Goal: Contribute content

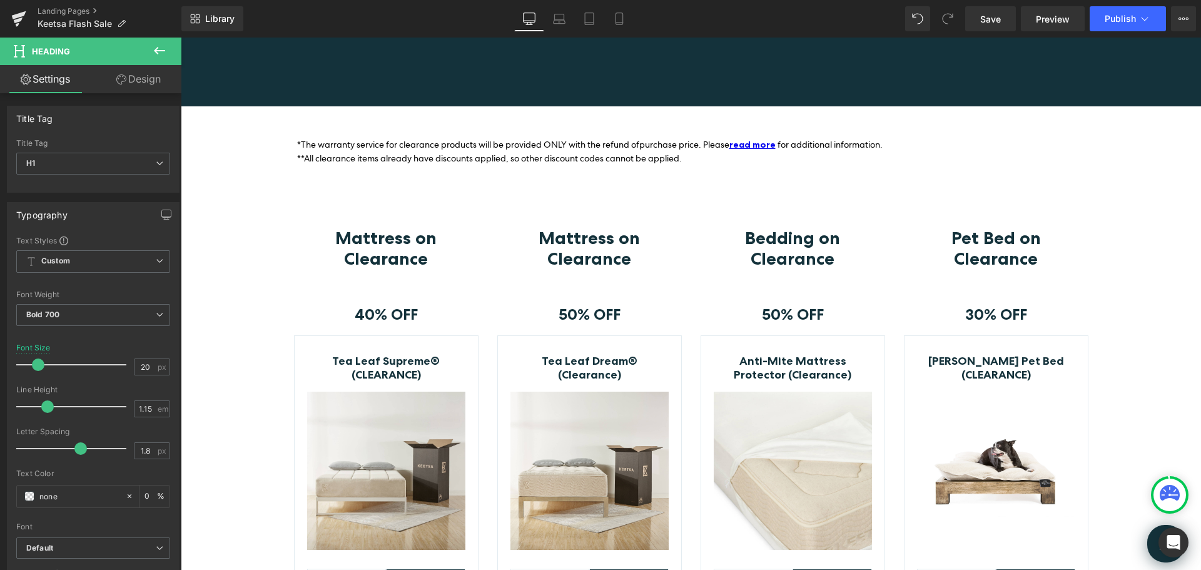
scroll to position [188, 0]
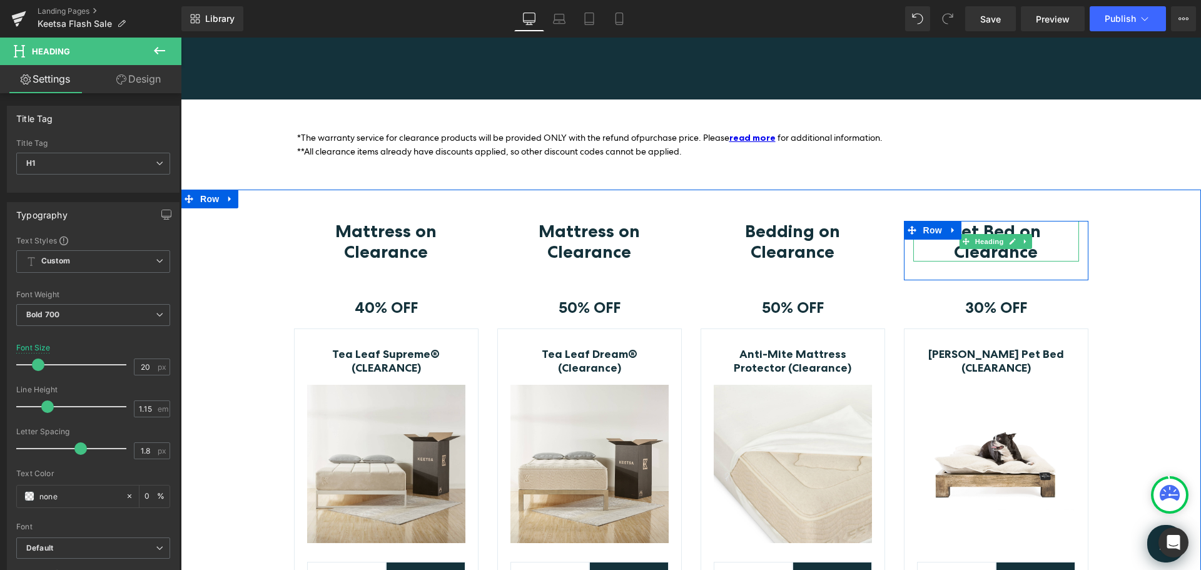
click at [1055, 231] on h3 "Pet Bed on Clearance" at bounding box center [997, 241] width 166 height 40
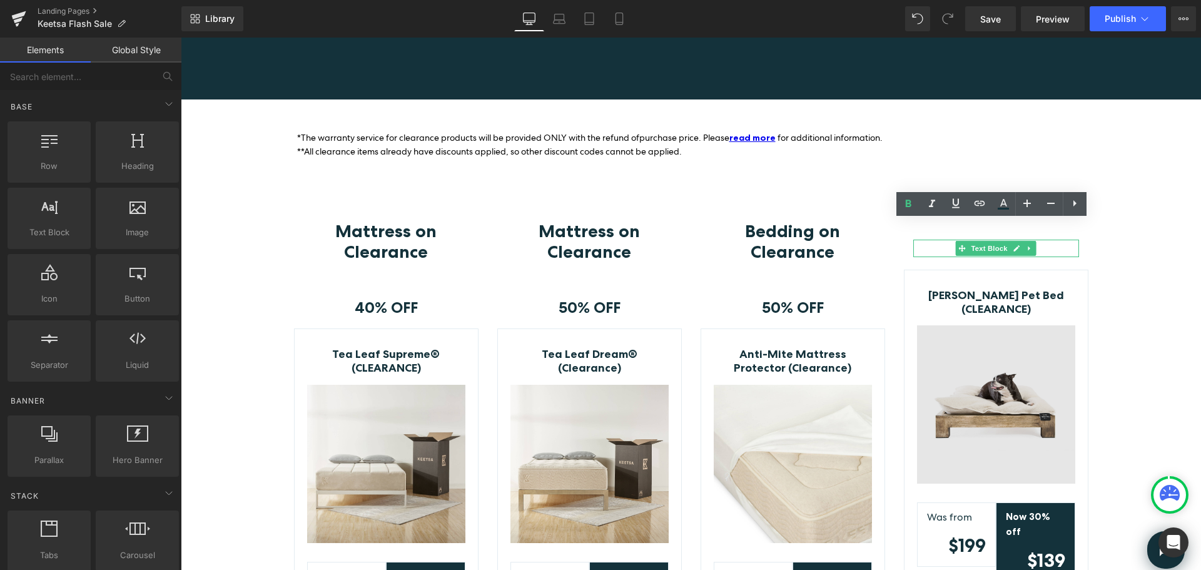
drag, startPoint x: 1231, startPoint y: 427, endPoint x: 1051, endPoint y: 384, distance: 185.2
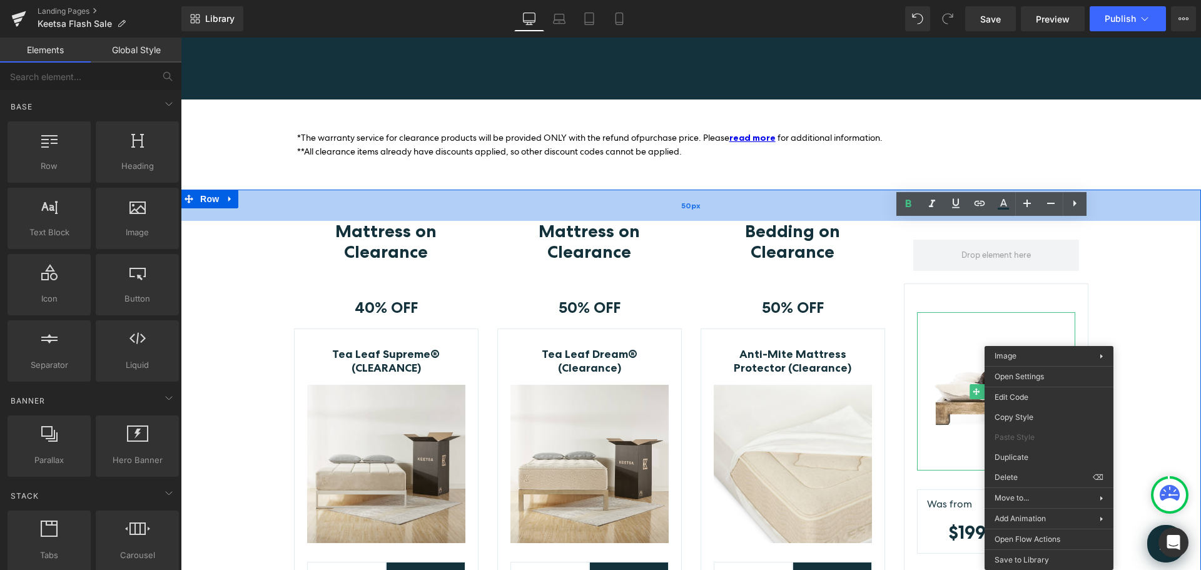
click at [1154, 194] on div "50px" at bounding box center [691, 205] width 1021 height 31
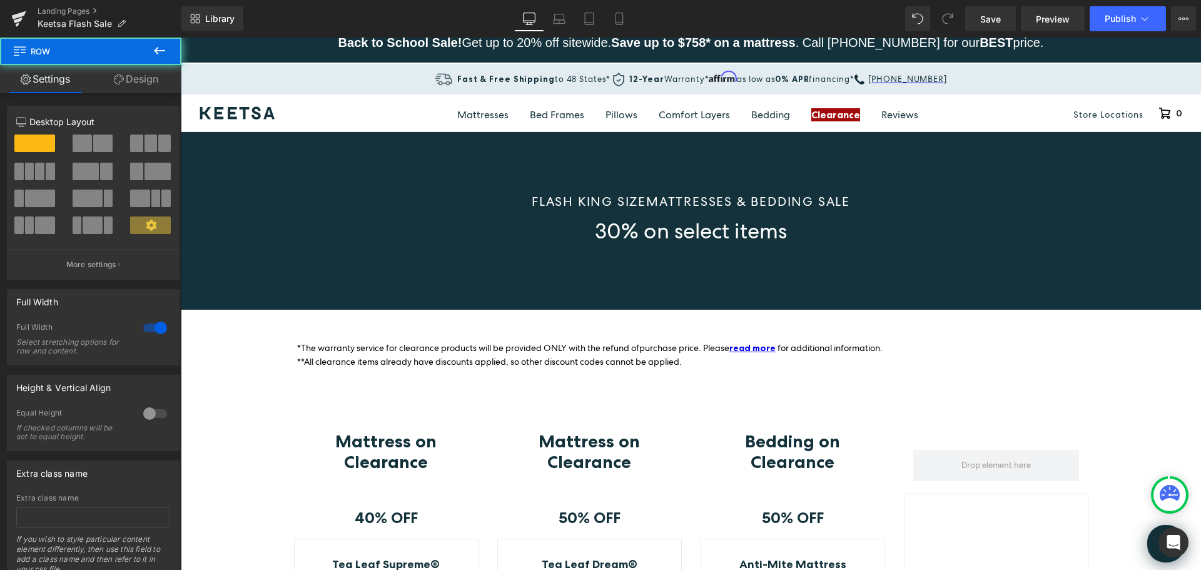
scroll to position [0, 0]
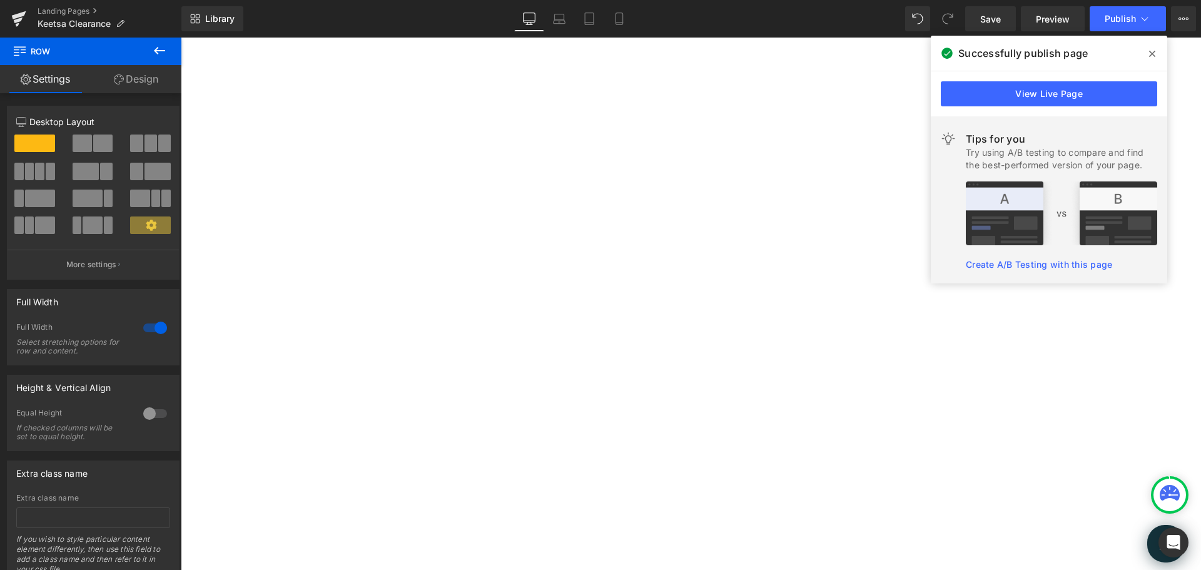
click at [1153, 54] on icon at bounding box center [1152, 54] width 6 height 6
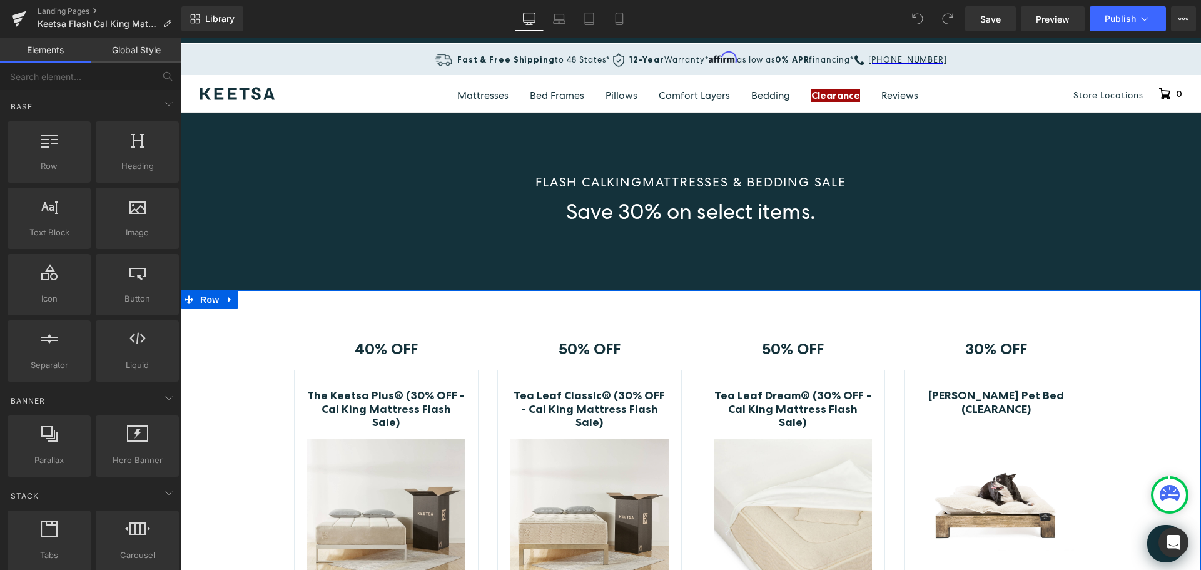
scroll to position [63, 0]
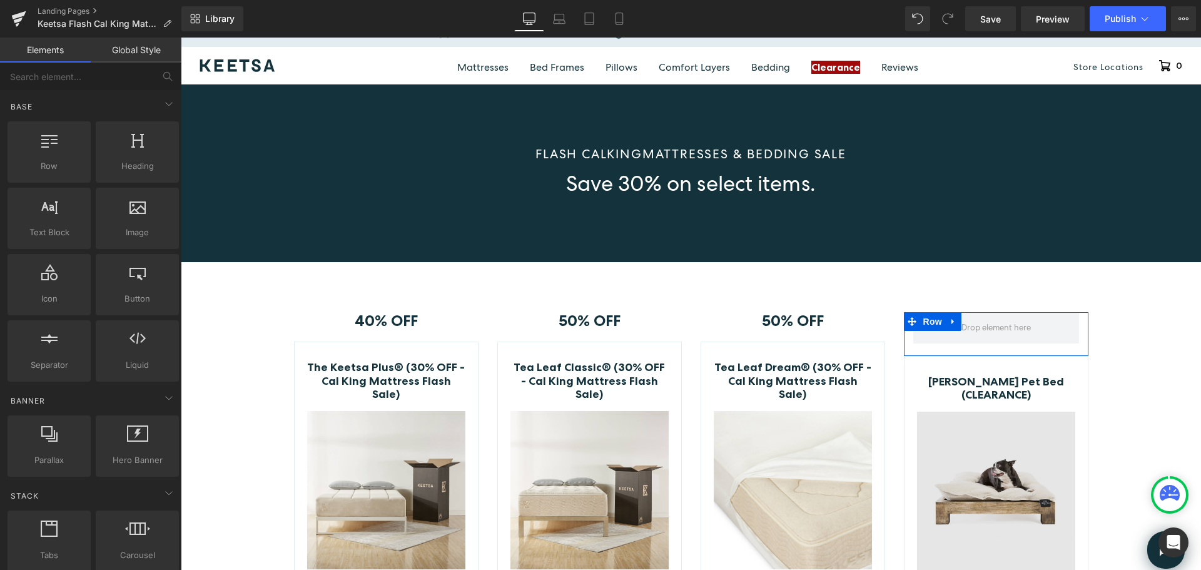
drag, startPoint x: 1197, startPoint y: 498, endPoint x: 1016, endPoint y: 461, distance: 184.7
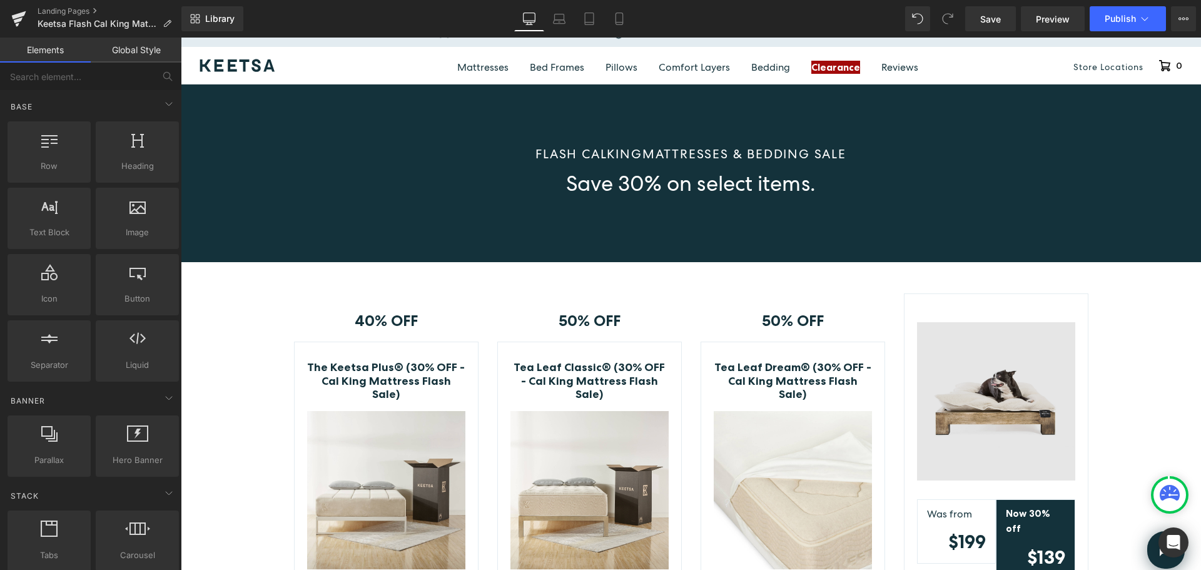
drag, startPoint x: 1217, startPoint y: 491, endPoint x: 1036, endPoint y: 454, distance: 184.7
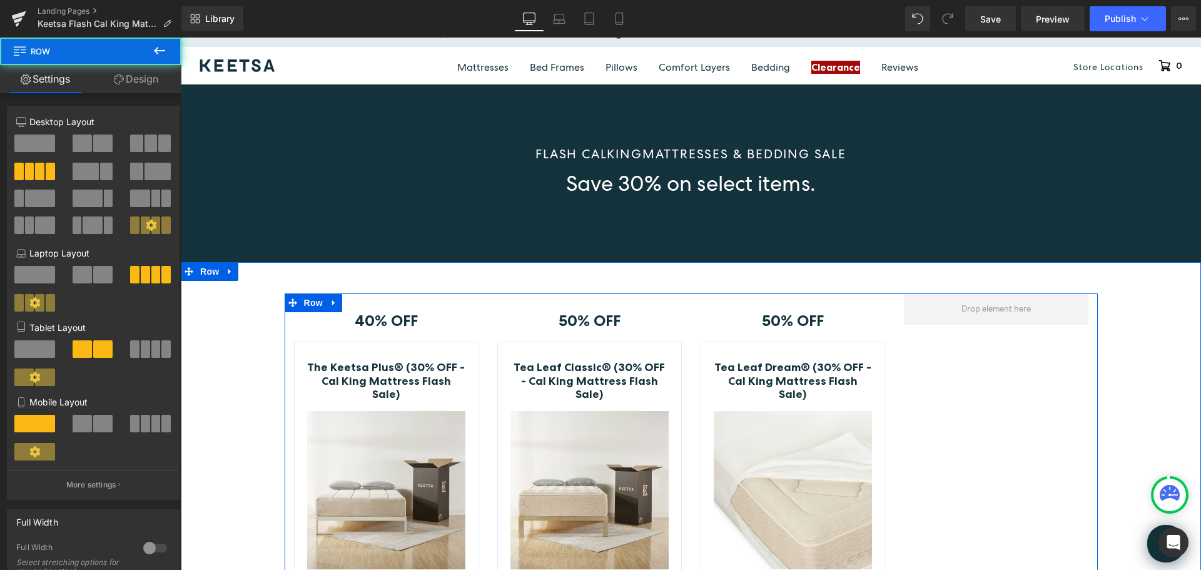
click at [378, 302] on div "40% OFF Text Block Row The Keetsa Plus® (30% OFF - Cal King Mattress Flash Sale…" at bounding box center [386, 518] width 203 height 451
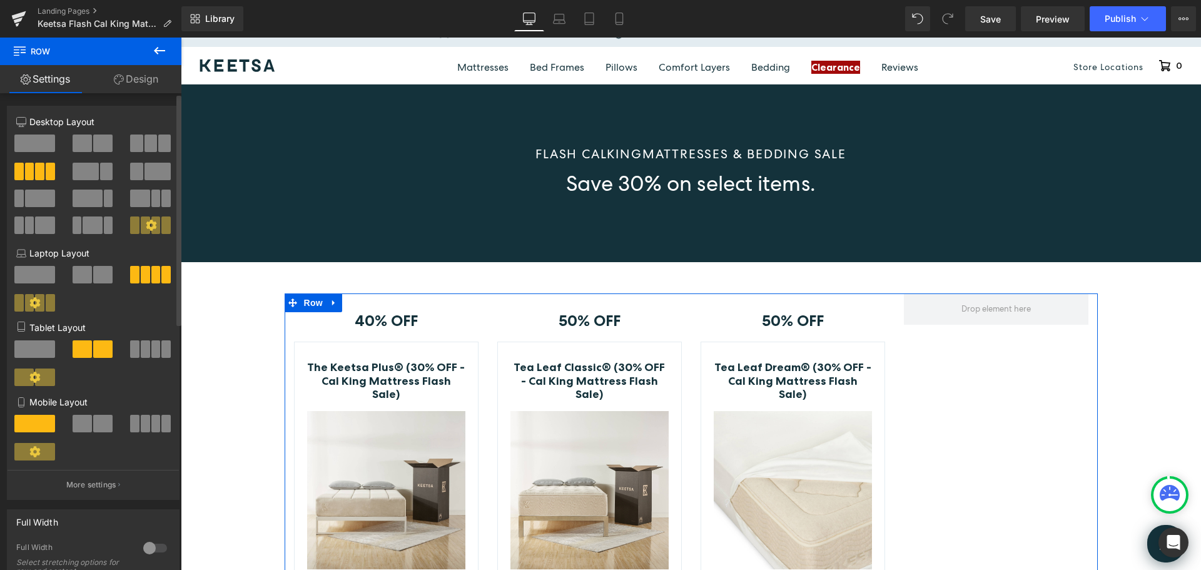
click at [136, 145] on span at bounding box center [136, 144] width 13 height 18
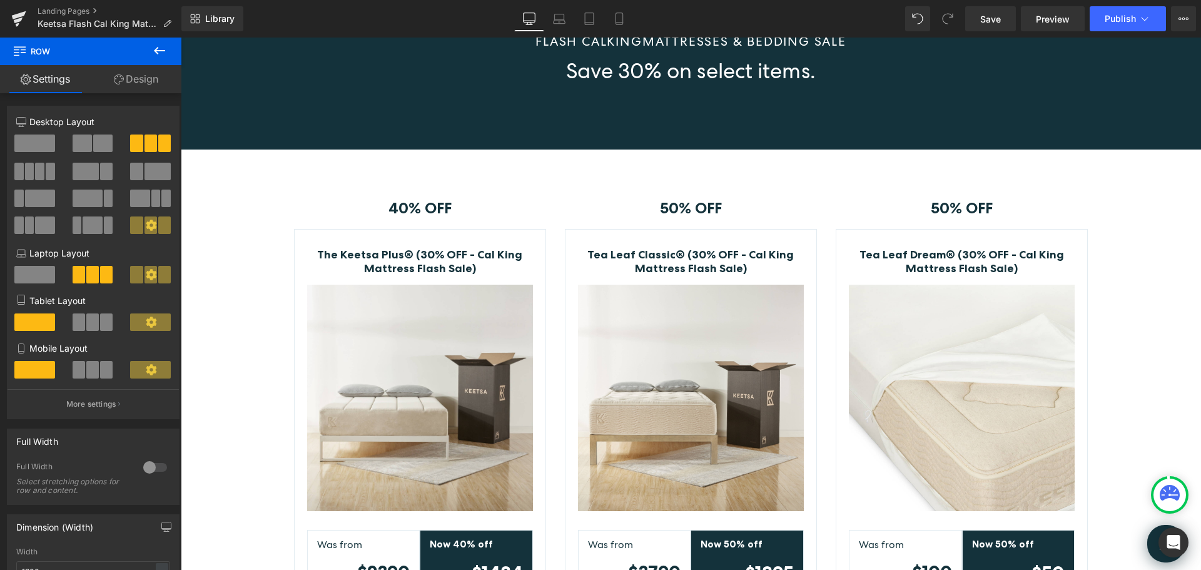
scroll to position [175, 0]
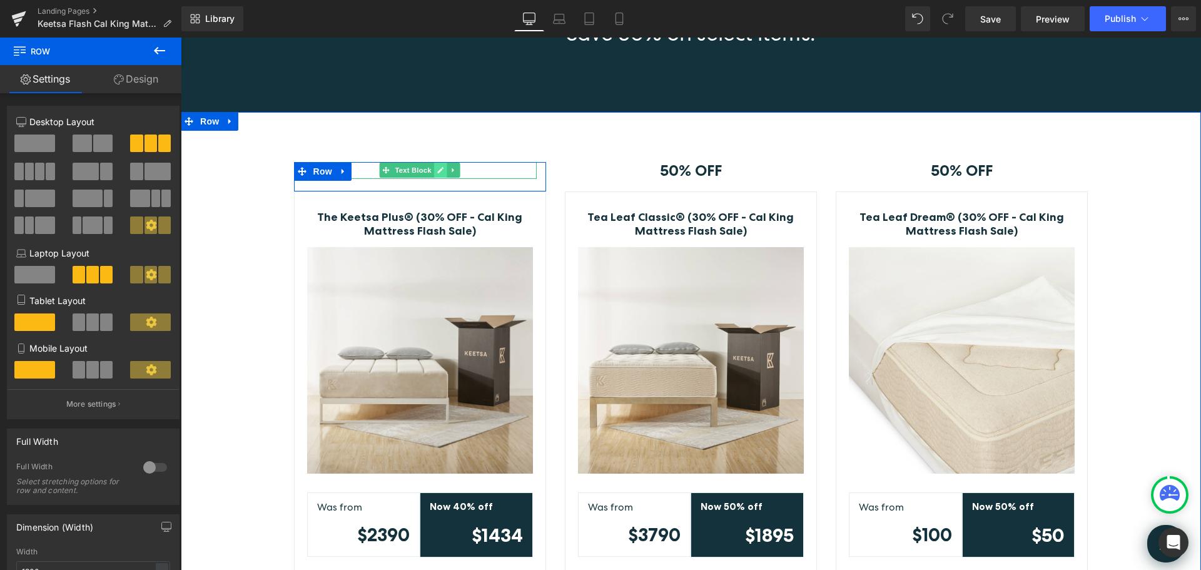
click at [437, 169] on icon at bounding box center [440, 170] width 7 height 8
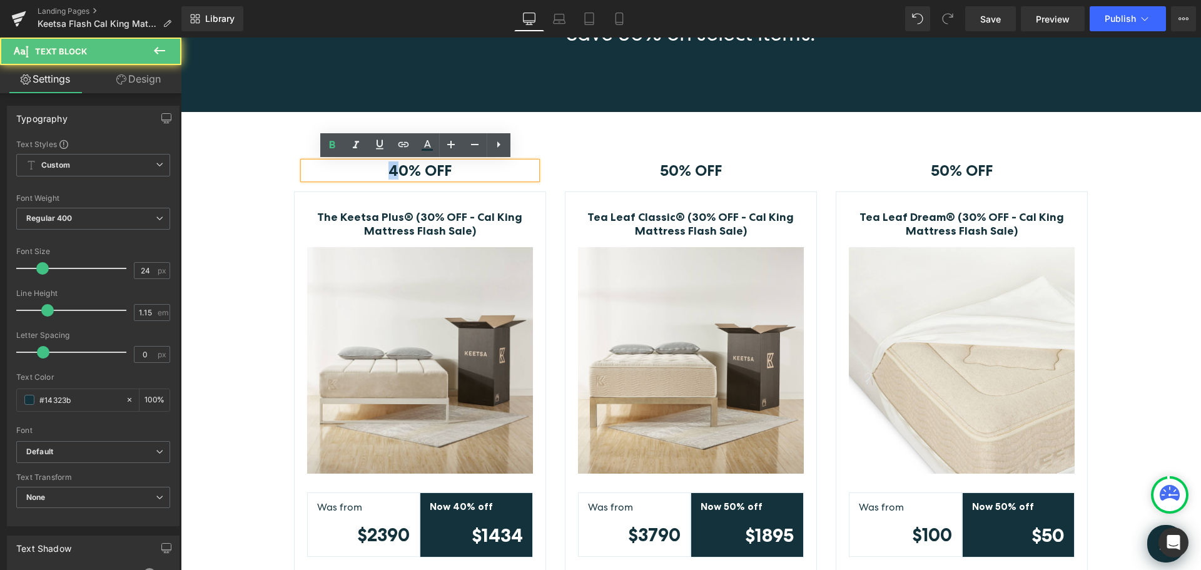
click at [381, 168] on p "40% OFF" at bounding box center [419, 171] width 233 height 18
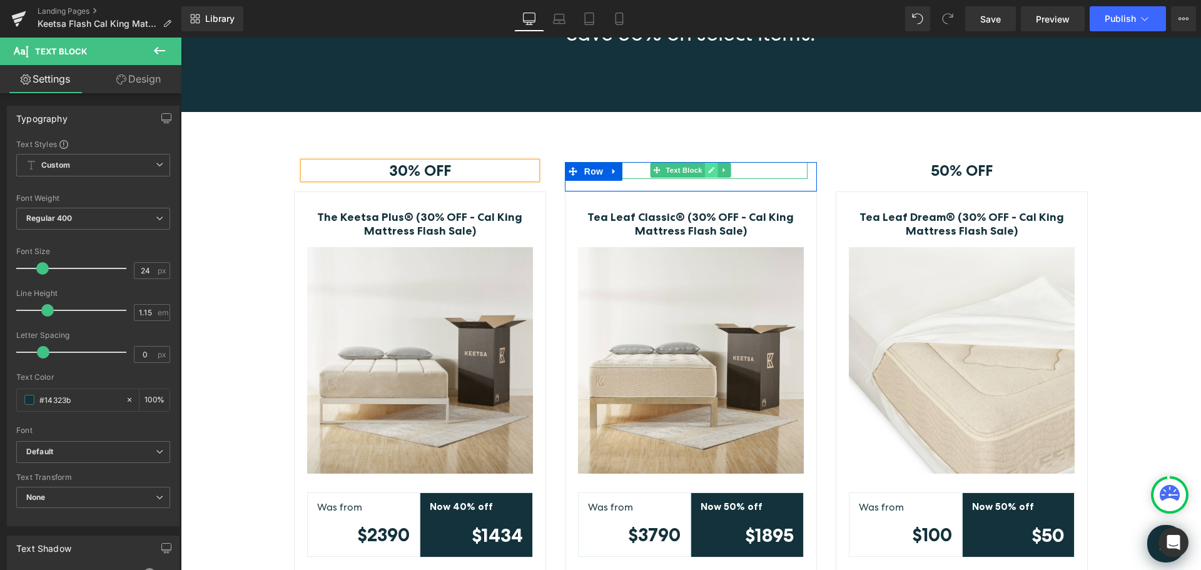
click at [709, 169] on icon at bounding box center [712, 170] width 6 height 6
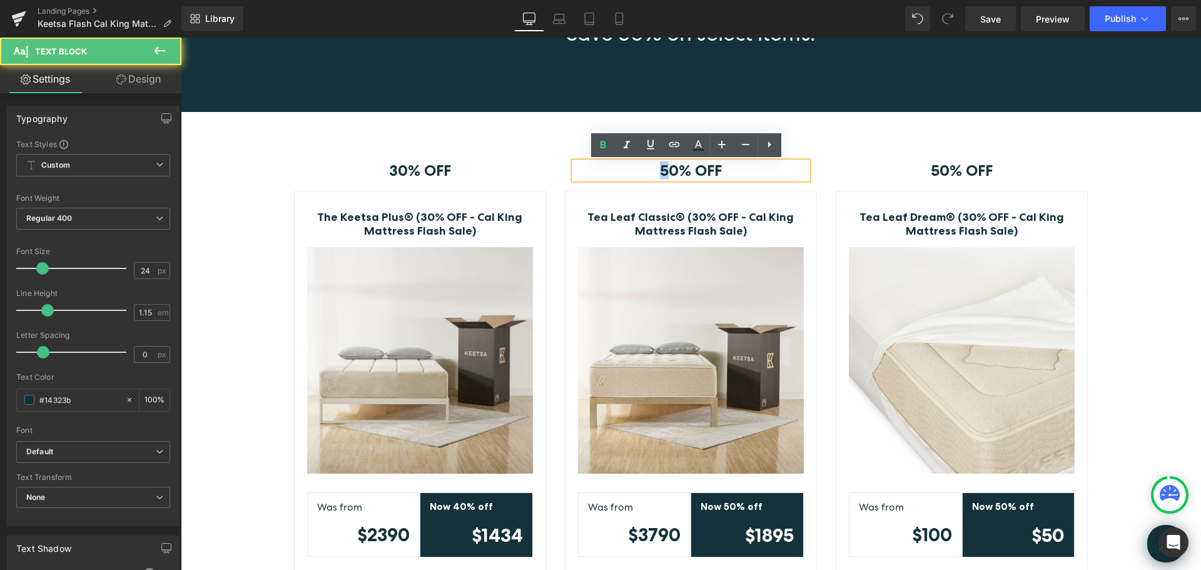
drag, startPoint x: 664, startPoint y: 172, endPoint x: 656, endPoint y: 171, distance: 8.2
click at [660, 171] on strong "50% OFF" at bounding box center [691, 170] width 62 height 18
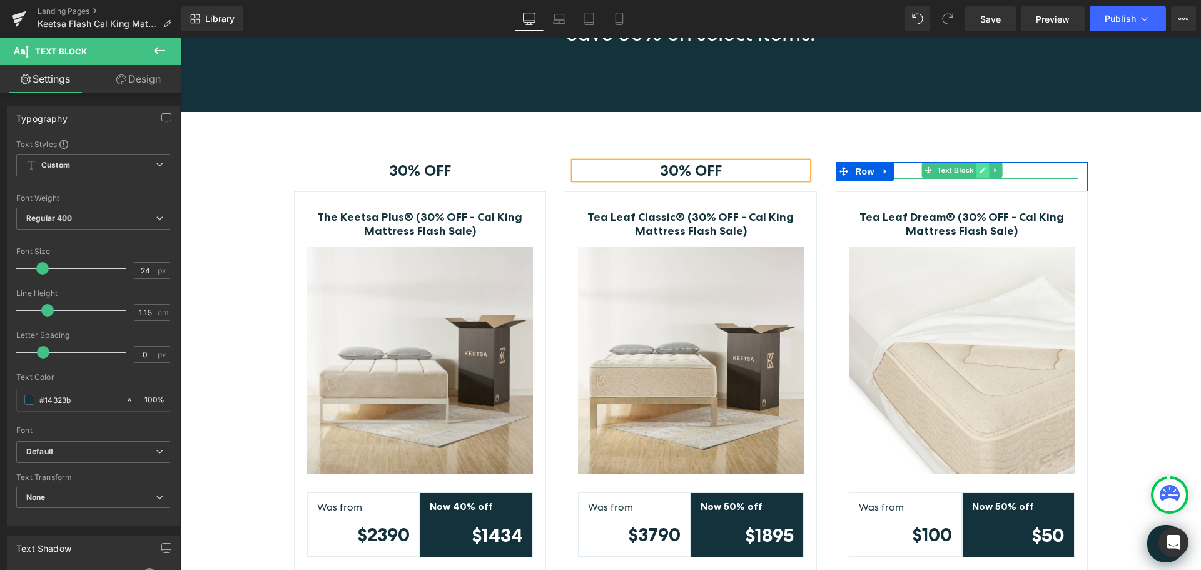
click at [980, 167] on icon at bounding box center [983, 170] width 6 height 6
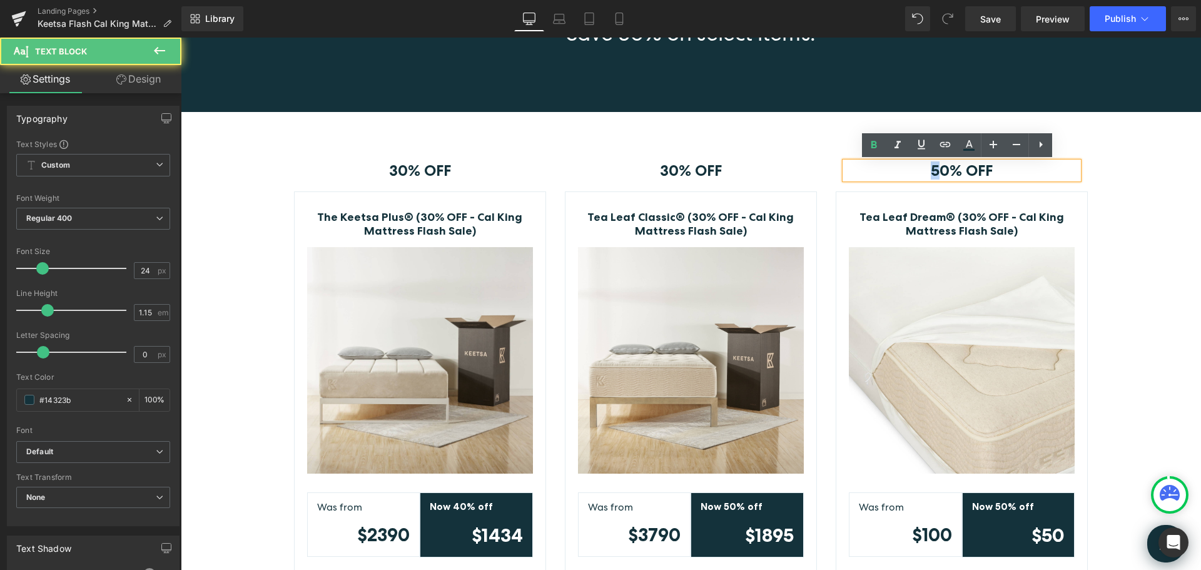
drag, startPoint x: 933, startPoint y: 173, endPoint x: 922, endPoint y: 171, distance: 11.3
click at [922, 171] on p "50% OFF" at bounding box center [961, 171] width 233 height 18
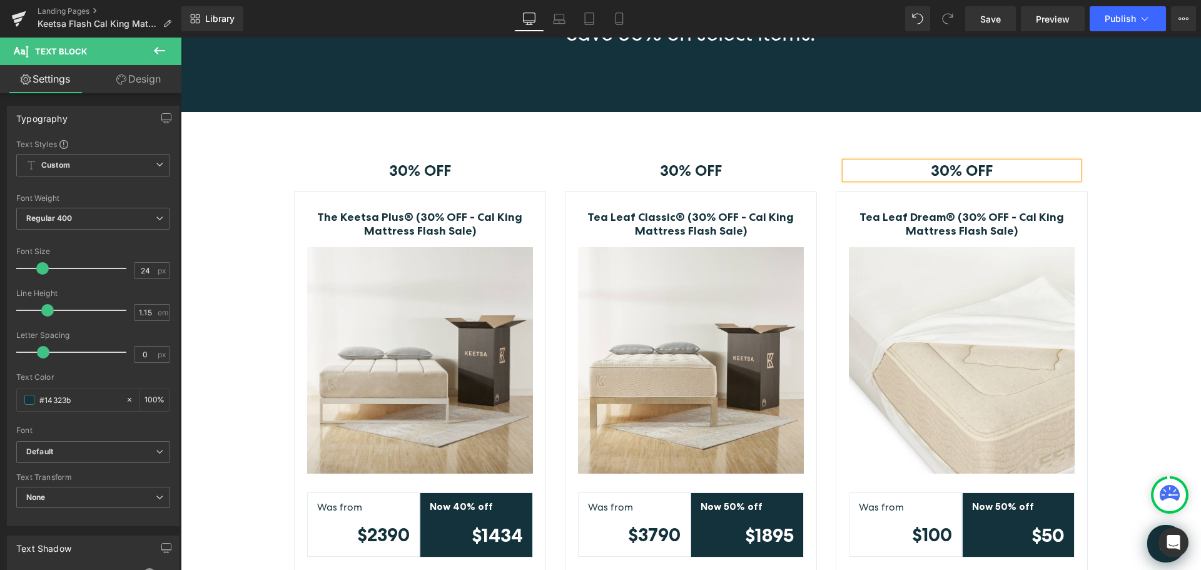
click at [1133, 187] on div "30% OFF Text Block Row The Keetsa Plus® (30% OFF - Cal King Mattress Flash Sale…" at bounding box center [691, 388] width 1021 height 490
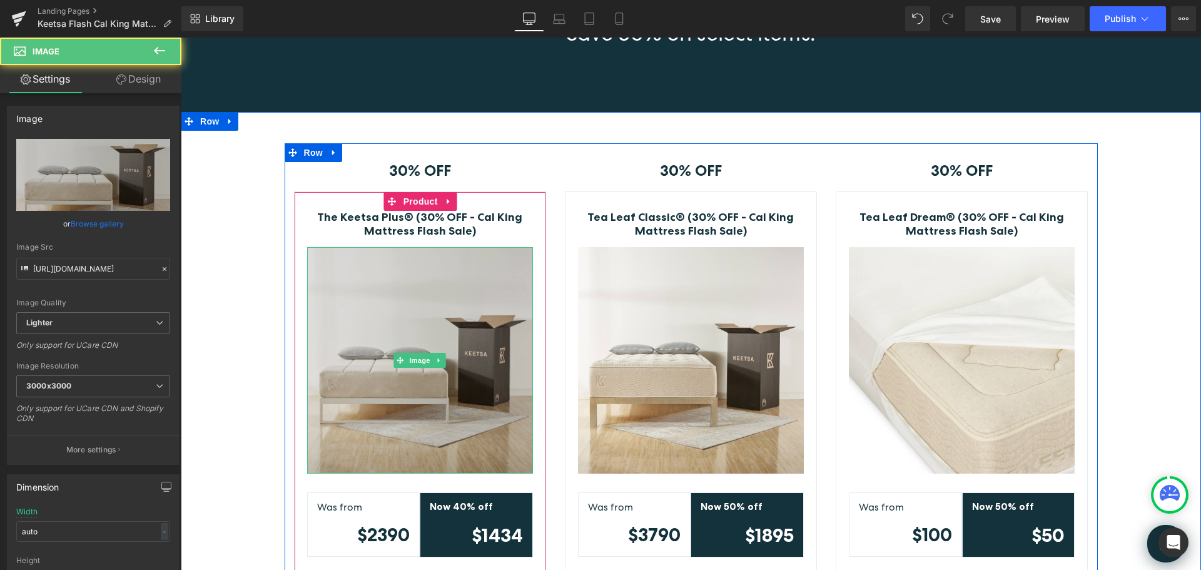
click at [459, 299] on img at bounding box center [420, 360] width 226 height 226
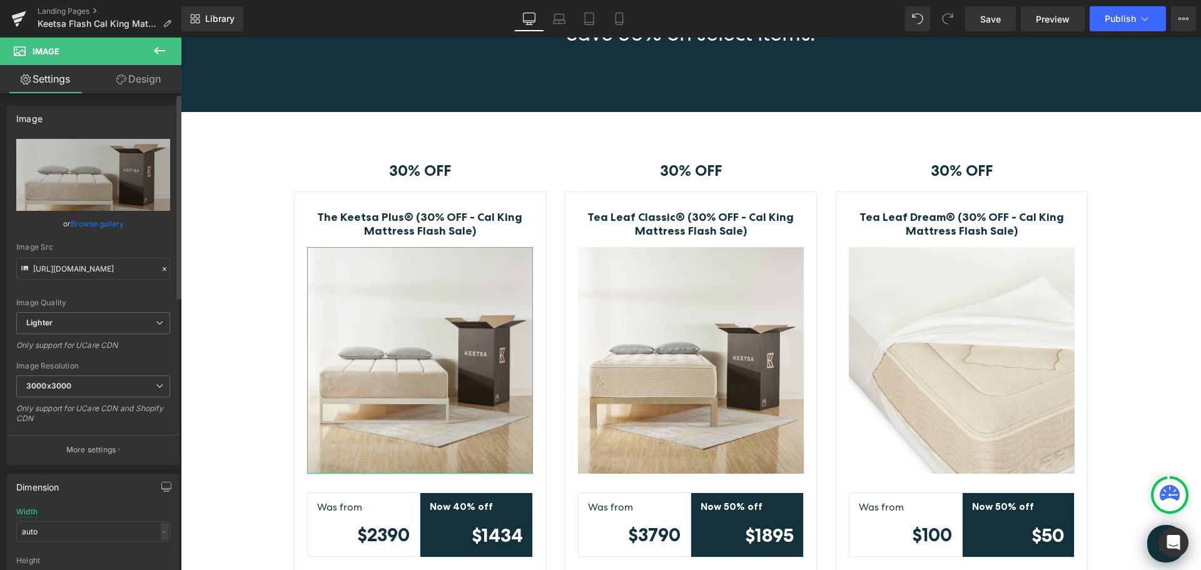
click at [101, 218] on link "Browse gallery" at bounding box center [97, 224] width 53 height 22
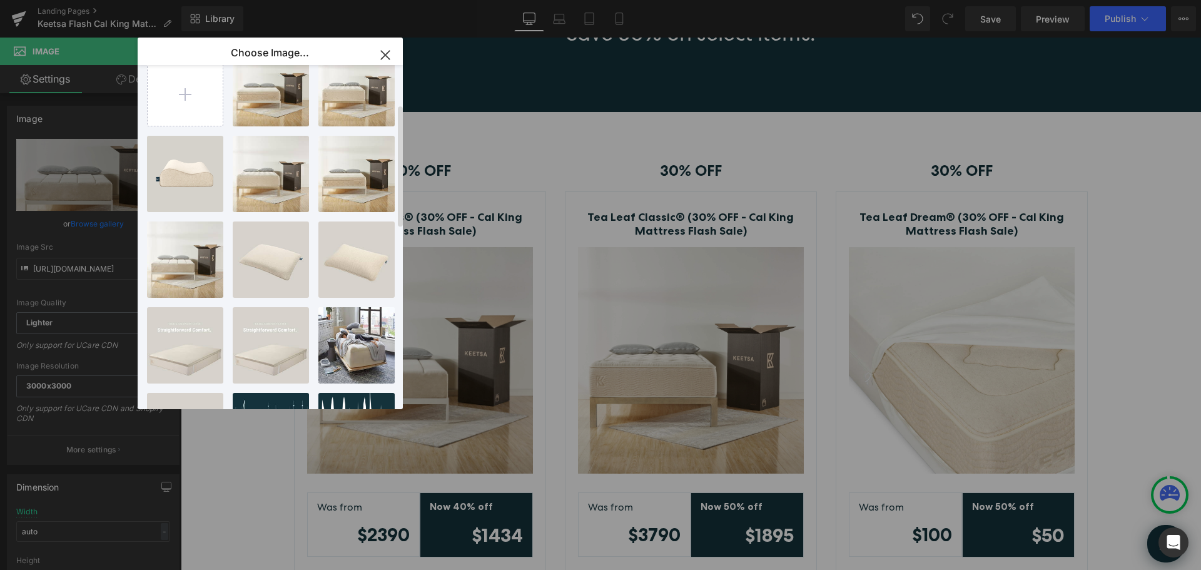
scroll to position [0, 0]
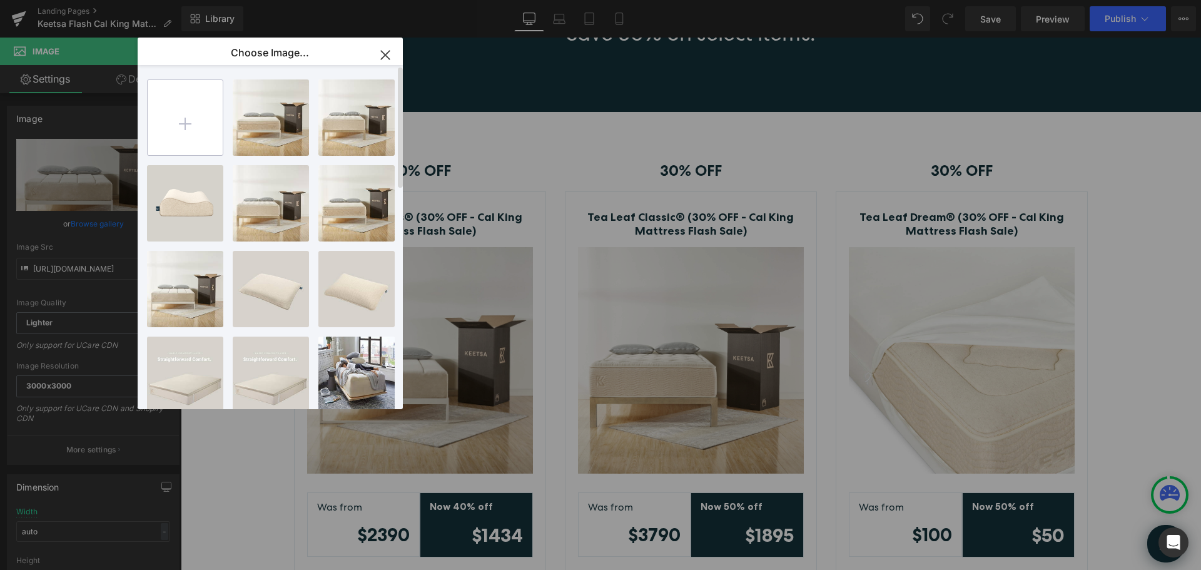
click at [182, 126] on input "file" at bounding box center [185, 117] width 75 height 75
type input "C:\fakepath\keetsa-plus.jpg"
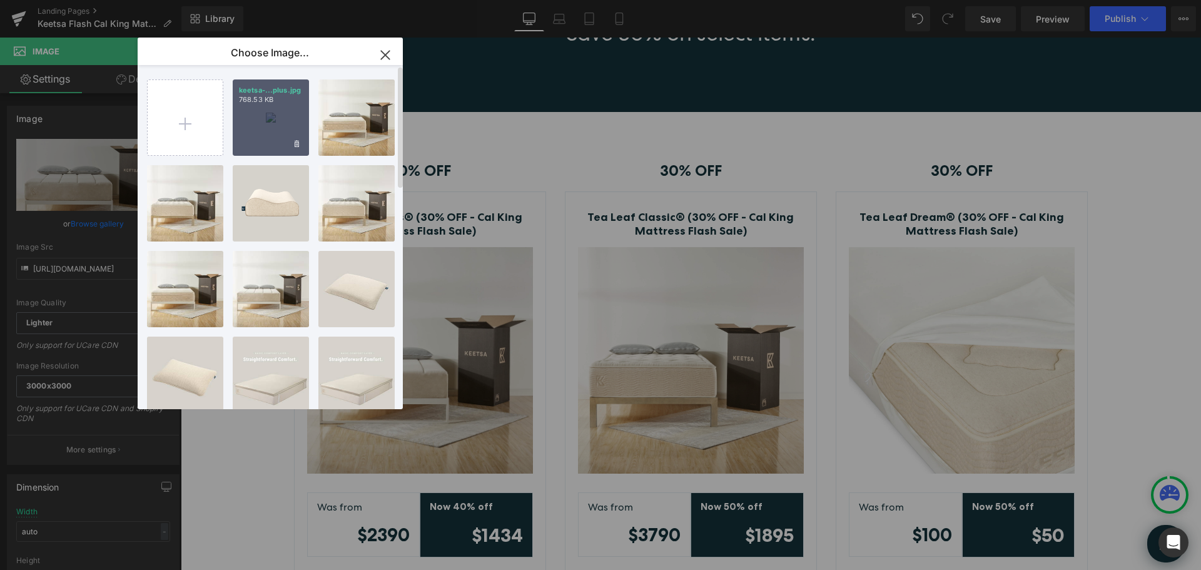
click at [269, 119] on div "keetsa-...plus.jpg 768.53 KB" at bounding box center [271, 117] width 76 height 76
type input "https://ucarecdn.com/6d628a62-472a-40ac-82c5-b1bf93e6d6a9/-/format/auto/-/previ…"
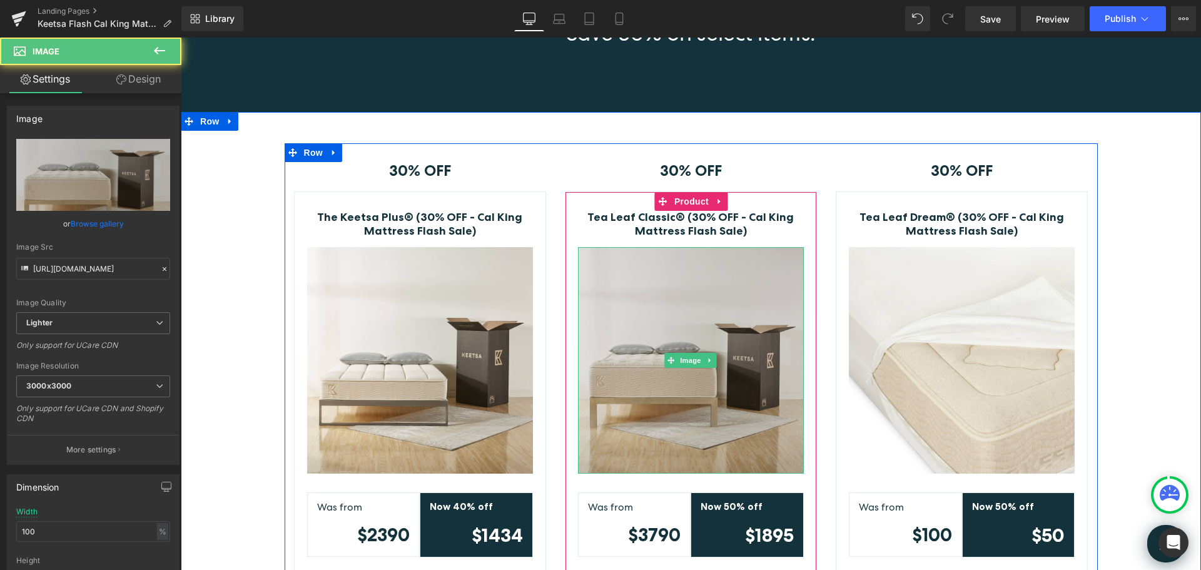
click at [699, 419] on img at bounding box center [691, 360] width 226 height 226
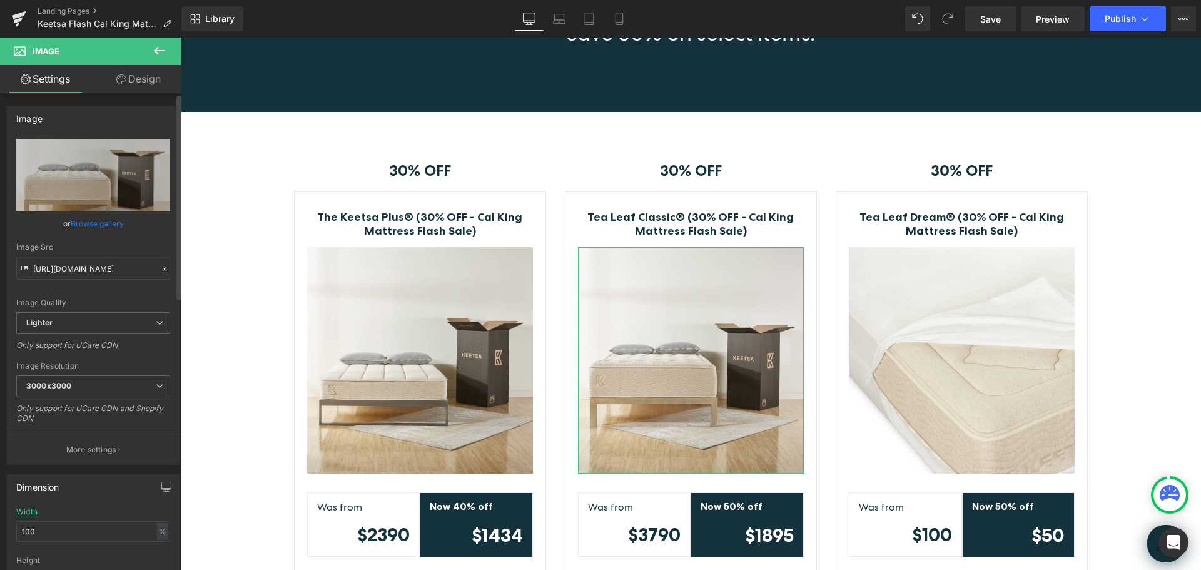
click at [113, 224] on link "Browse gallery" at bounding box center [97, 224] width 53 height 22
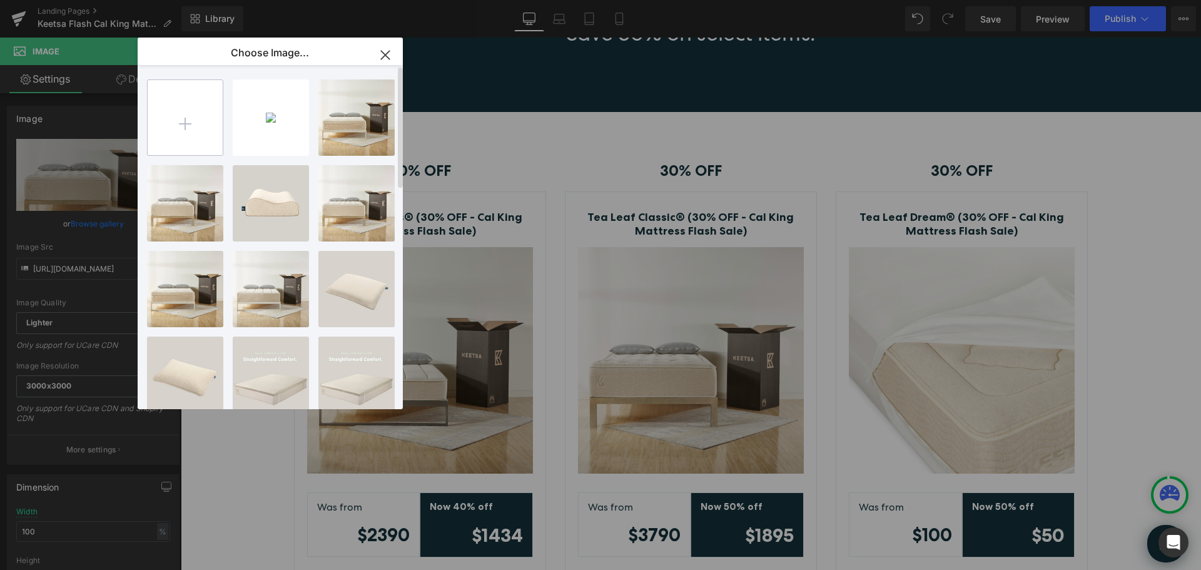
click at [183, 123] on input "file" at bounding box center [185, 117] width 75 height 75
type input "C:\fakepath\keetsa-classic.jpg"
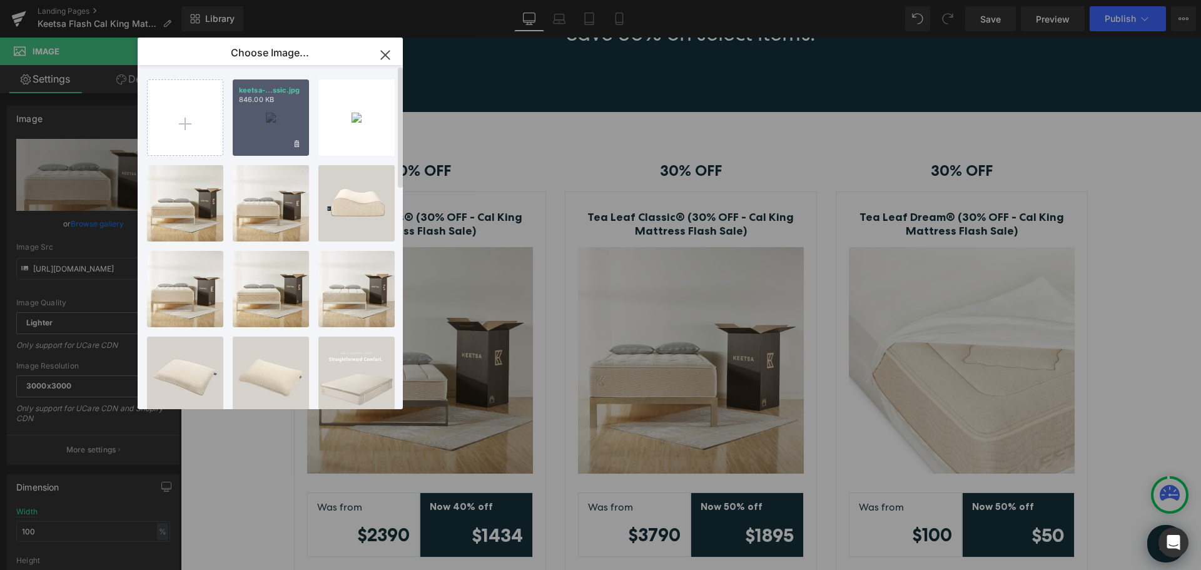
click at [263, 131] on div "keetsa-...ssic.jpg 846.00 KB" at bounding box center [271, 117] width 76 height 76
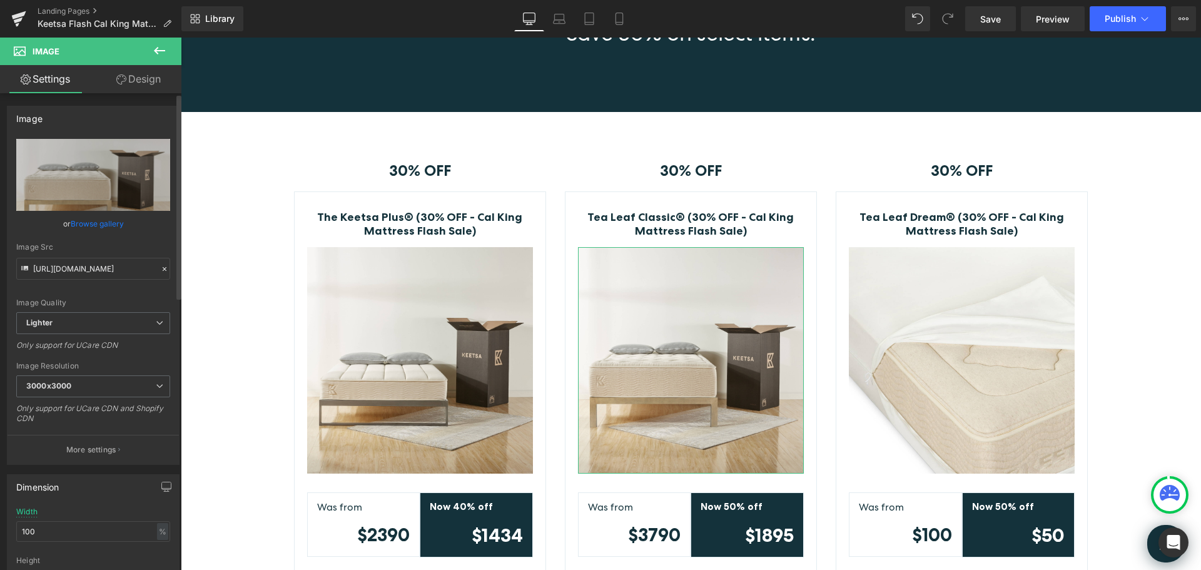
click at [104, 223] on link "Browse gallery" at bounding box center [97, 224] width 53 height 22
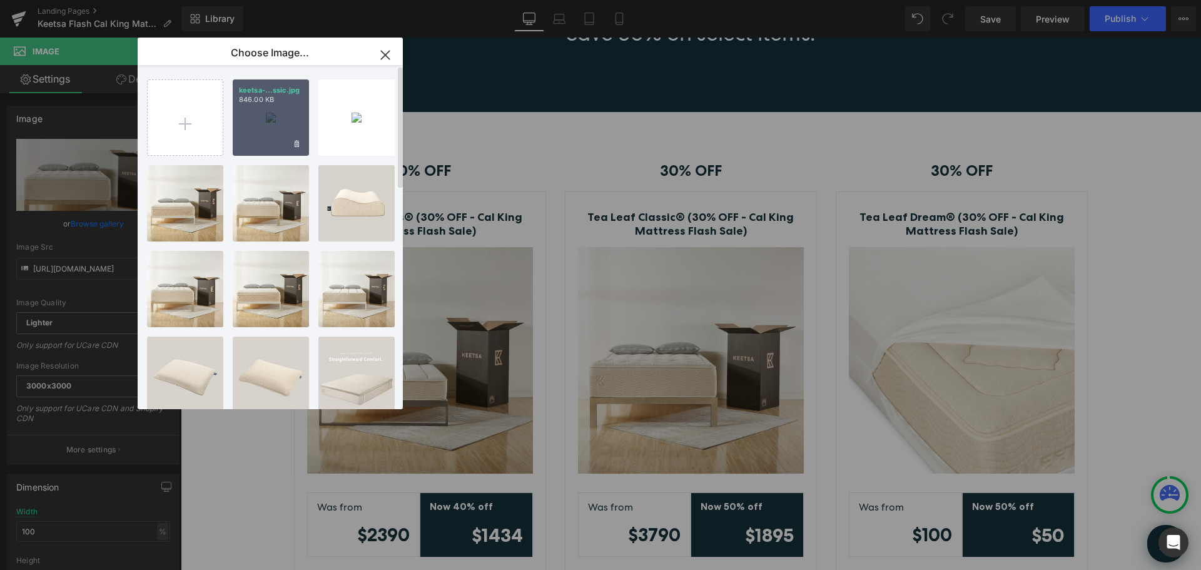
click at [263, 118] on div "keetsa-...ssic.jpg 846.00 KB" at bounding box center [271, 117] width 76 height 76
type input "https://ucarecdn.com/69e94616-8a92-455f-bf92-430dbd6d9e33/-/format/auto/-/previ…"
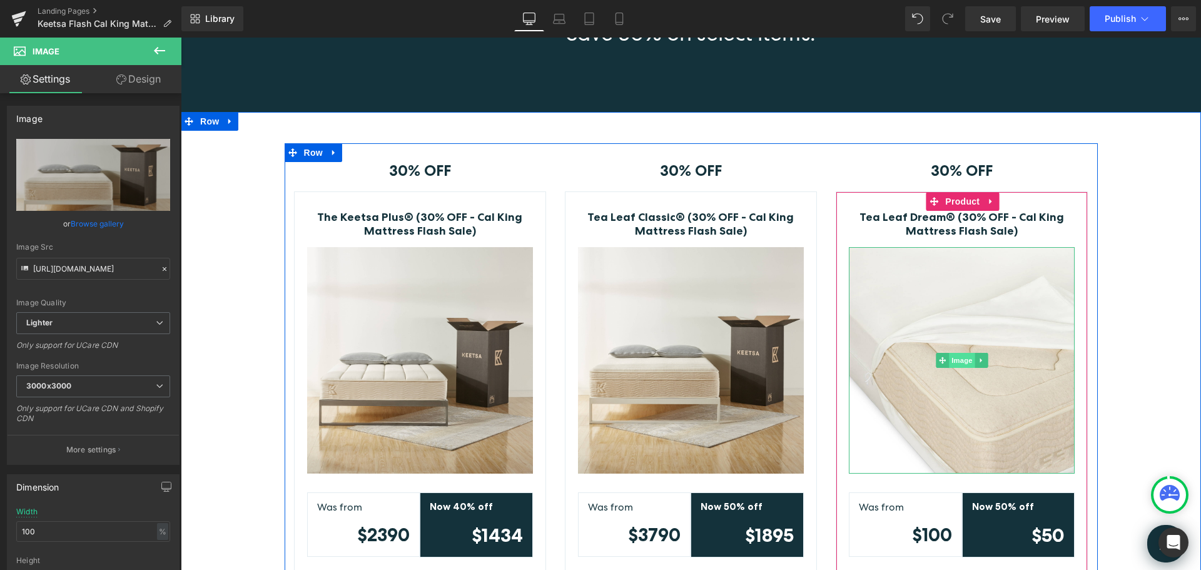
click at [955, 359] on span "Image" at bounding box center [962, 360] width 26 height 15
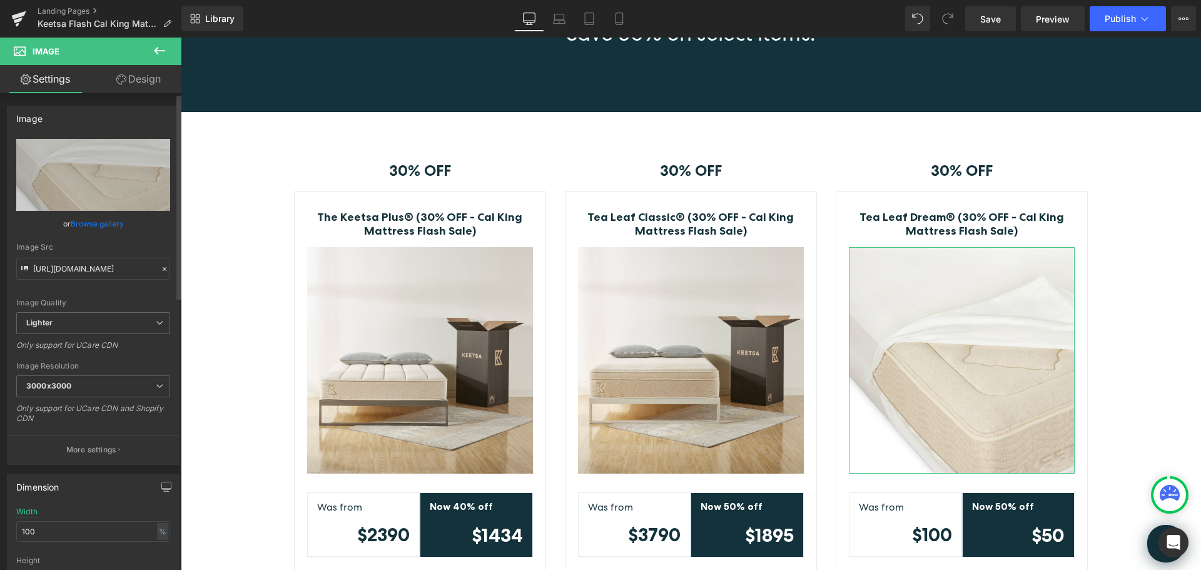
click at [111, 222] on link "Browse gallery" at bounding box center [97, 224] width 53 height 22
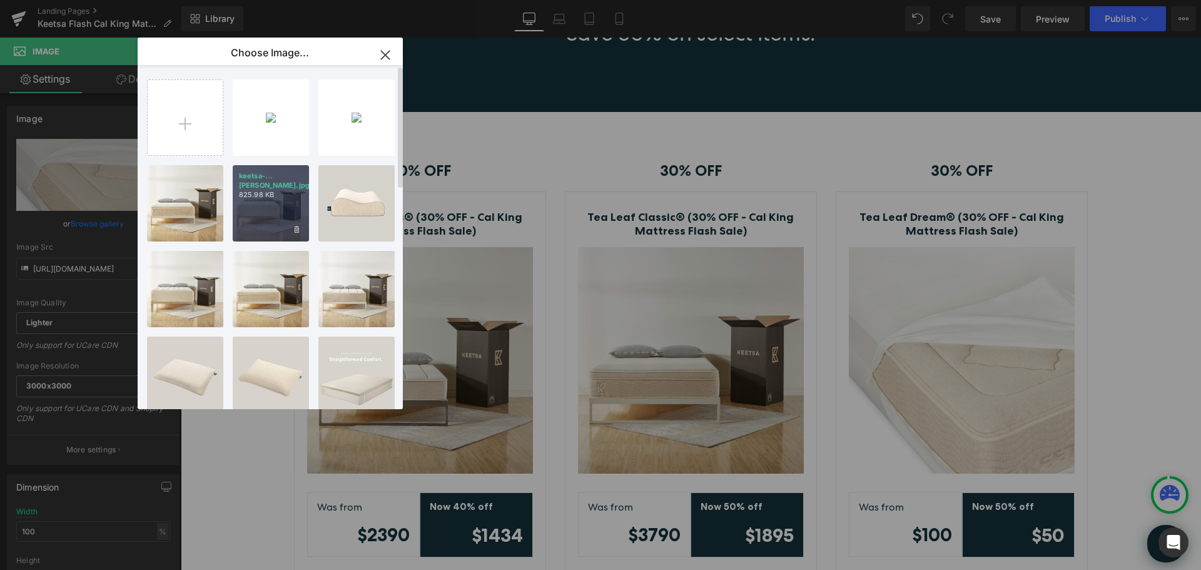
click at [258, 197] on div "keetsa-...ream.jpg 825.98 KB" at bounding box center [271, 203] width 76 height 76
type input "https://ucarecdn.com/d51148e7-9ec7-4651-9964-632652c4f29b/-/format/auto/-/previ…"
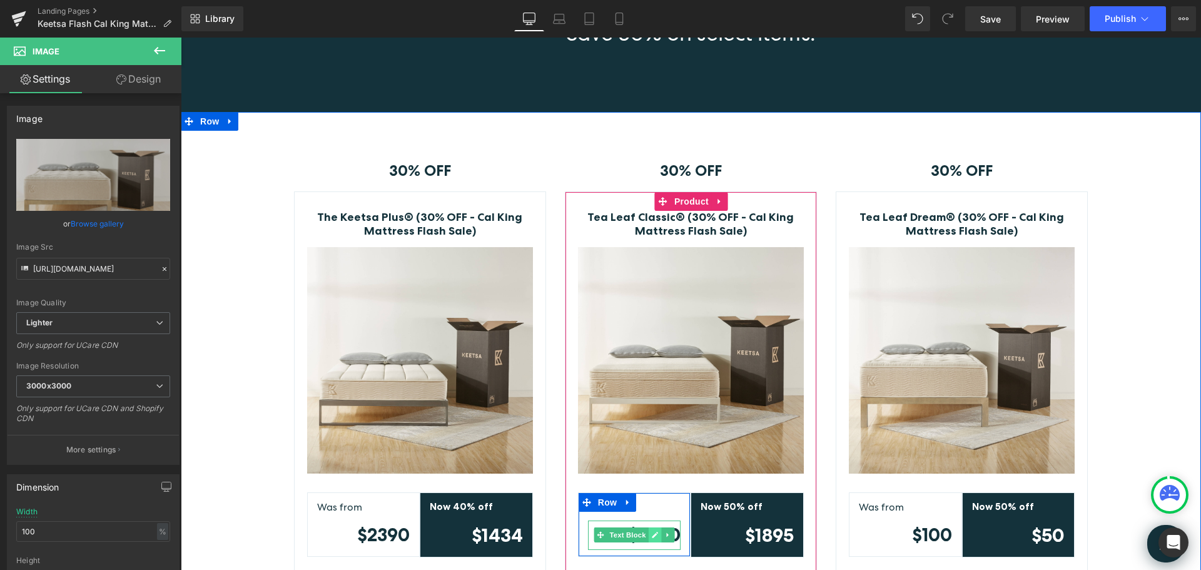
click at [653, 533] on icon at bounding box center [655, 536] width 6 height 6
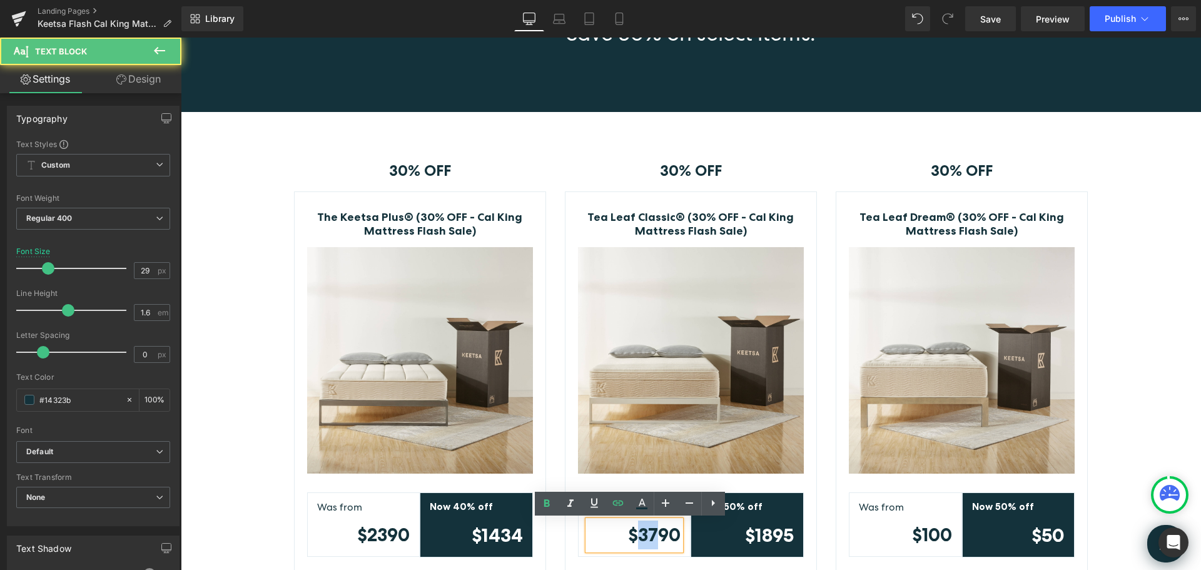
click at [638, 535] on strong "$3790" at bounding box center [654, 535] width 53 height 22
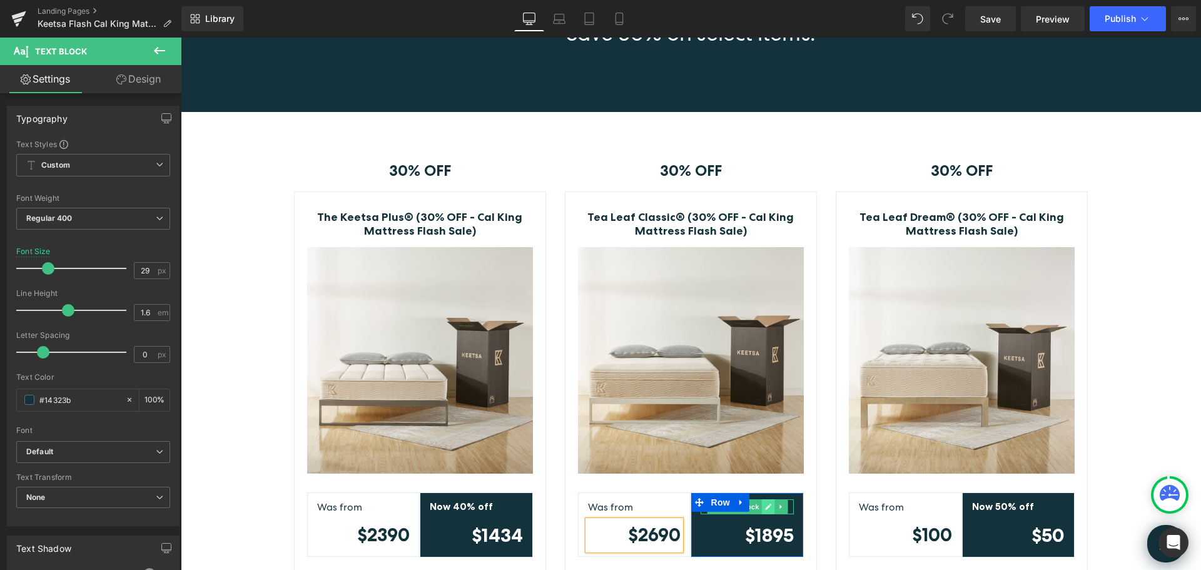
click at [762, 505] on link at bounding box center [768, 506] width 13 height 15
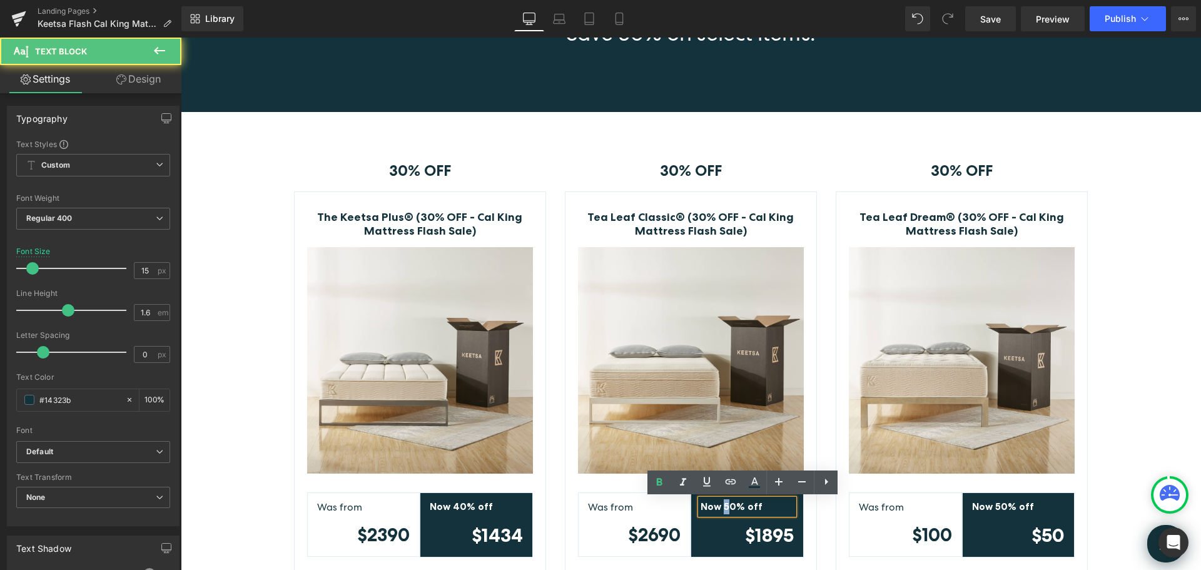
click at [720, 505] on strong "Now 50% off" at bounding box center [732, 507] width 62 height 12
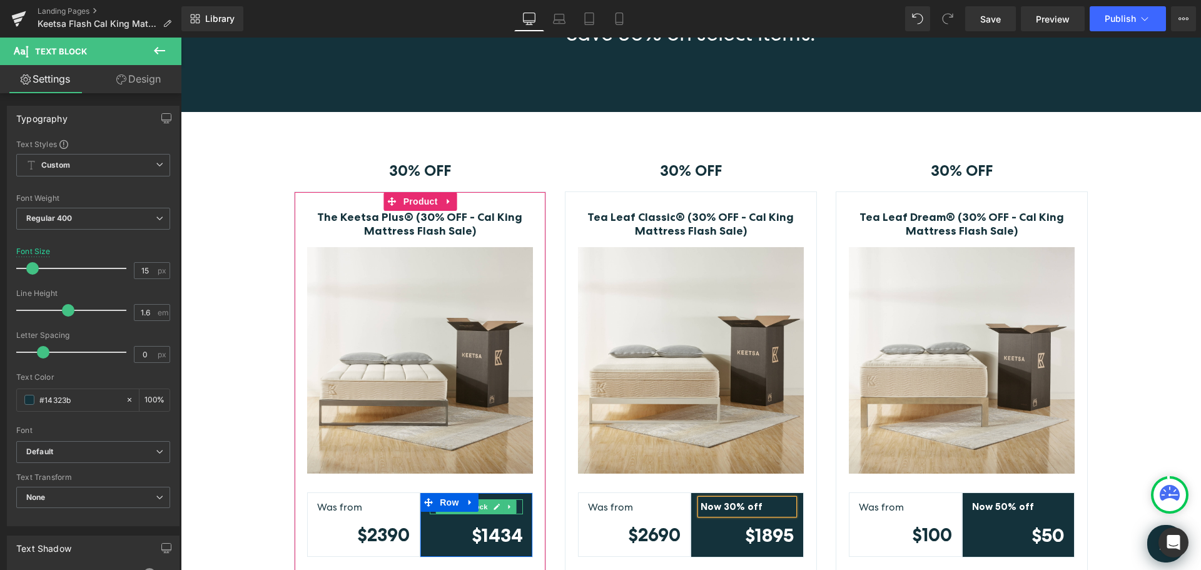
click at [483, 505] on span "Text Block" at bounding box center [469, 506] width 41 height 15
click at [494, 507] on icon at bounding box center [497, 507] width 6 height 6
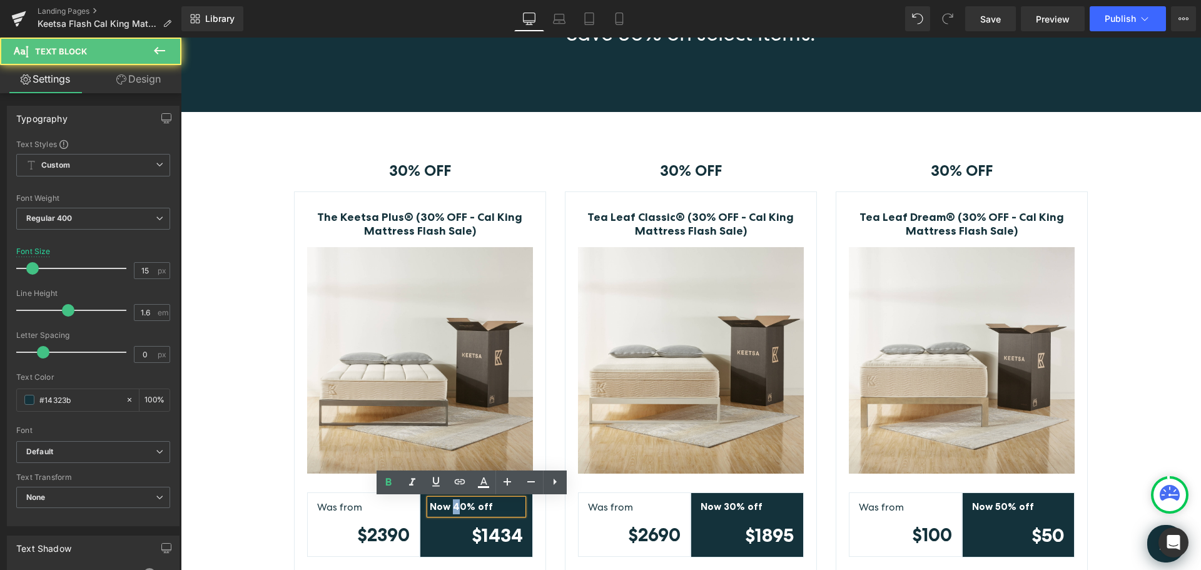
click at [450, 506] on strong "Now 40% off" at bounding box center [461, 507] width 63 height 12
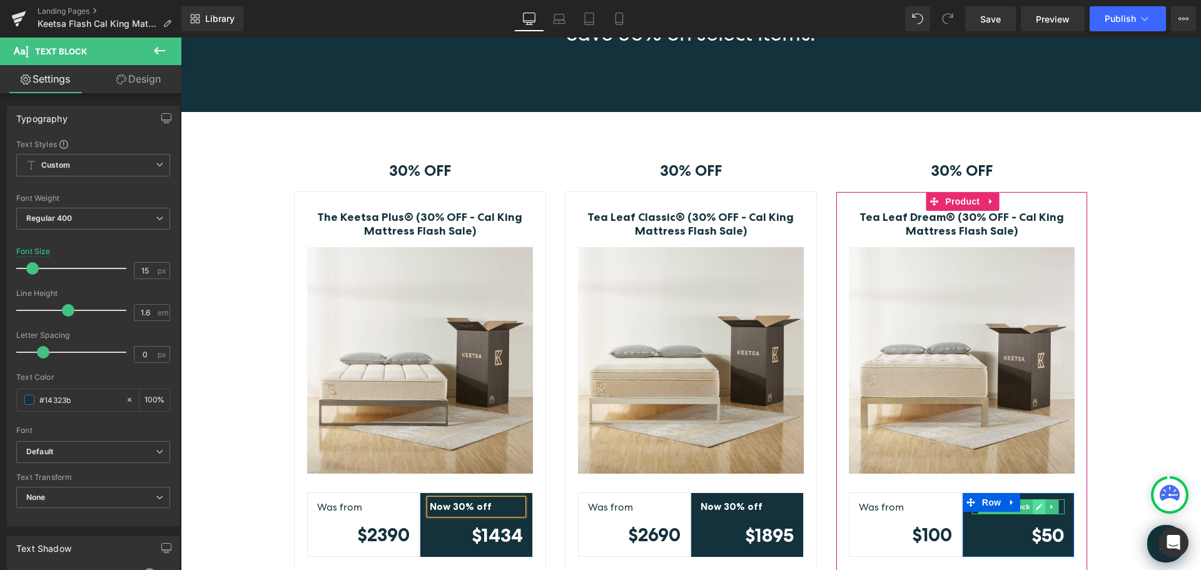
click at [1036, 505] on icon at bounding box center [1039, 507] width 7 height 8
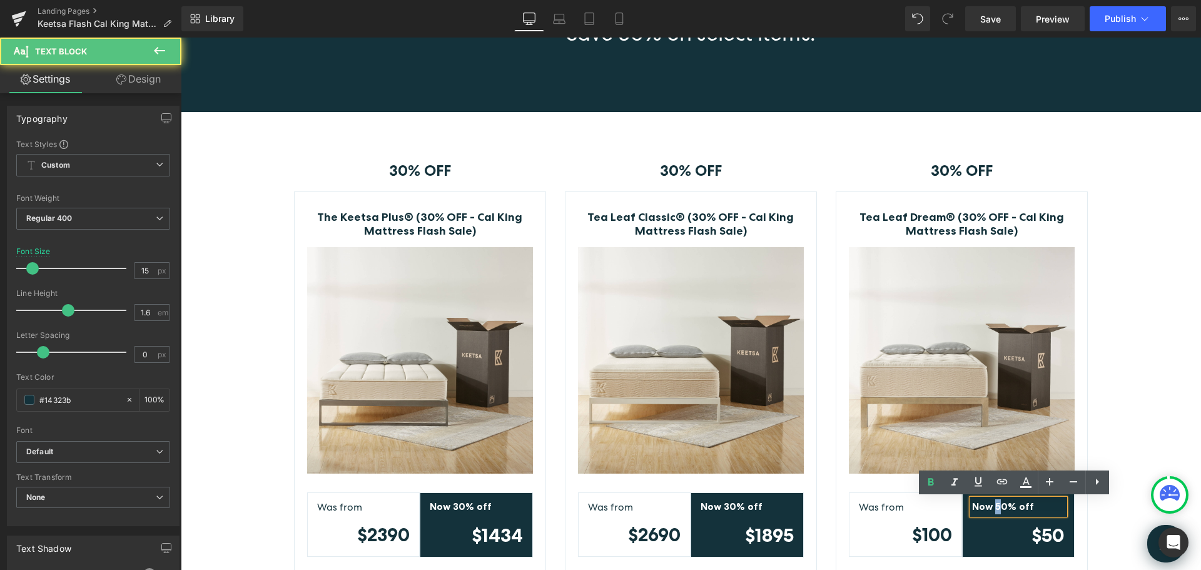
click at [992, 506] on strong "Now 50% off" at bounding box center [1003, 507] width 62 height 12
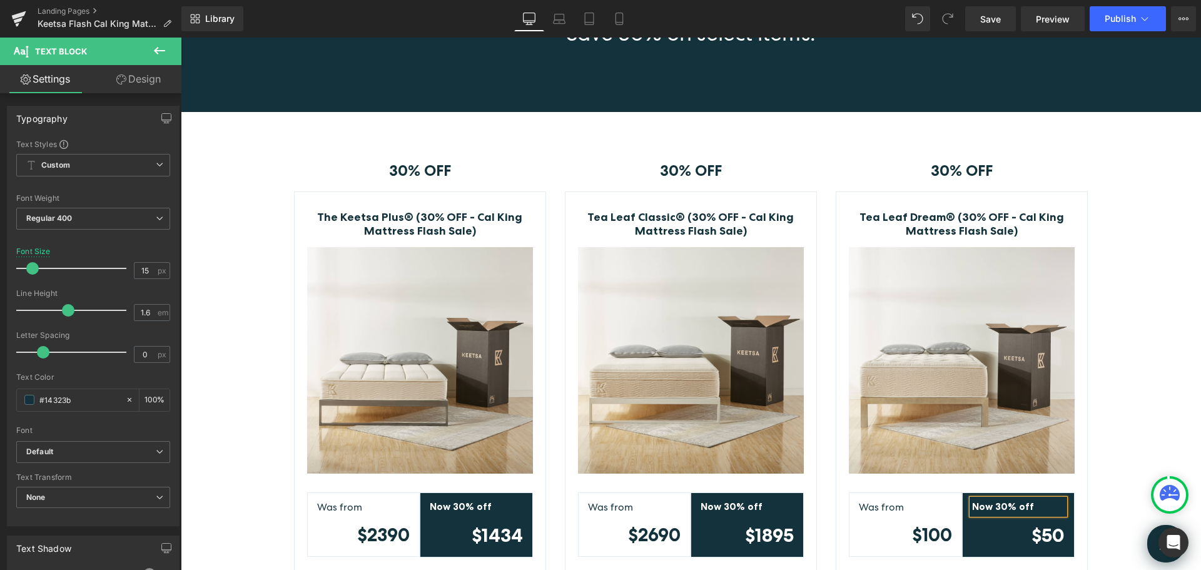
click at [1150, 423] on div "30% OFF Text Block Row The Keetsa Plus® (30% OFF - Cal King Mattress Flash Sale…" at bounding box center [691, 388] width 1021 height 490
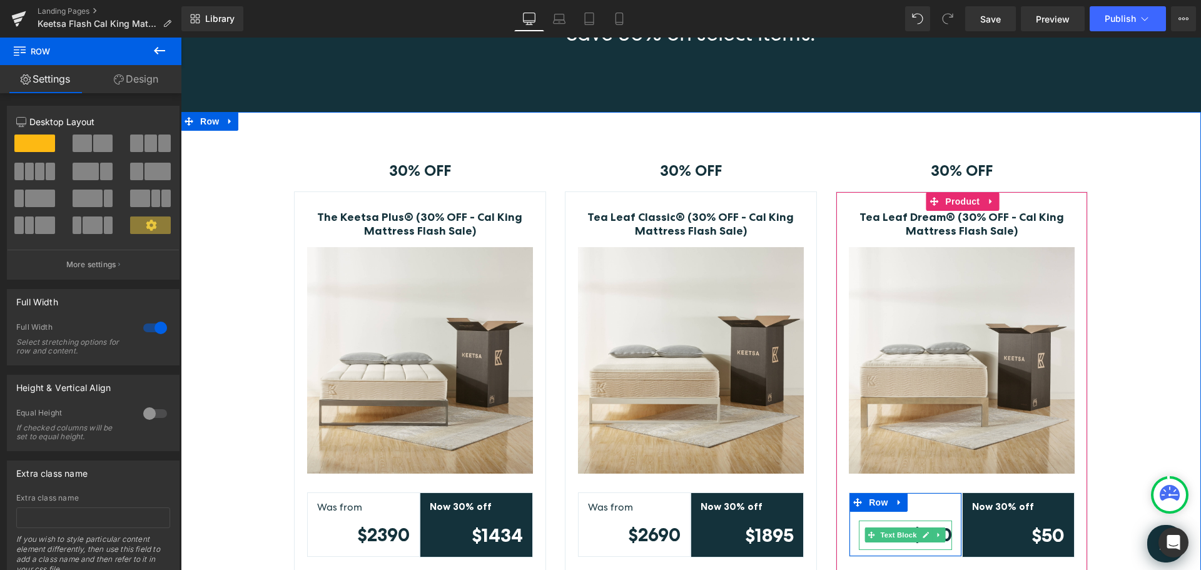
click at [923, 537] on icon at bounding box center [926, 535] width 7 height 8
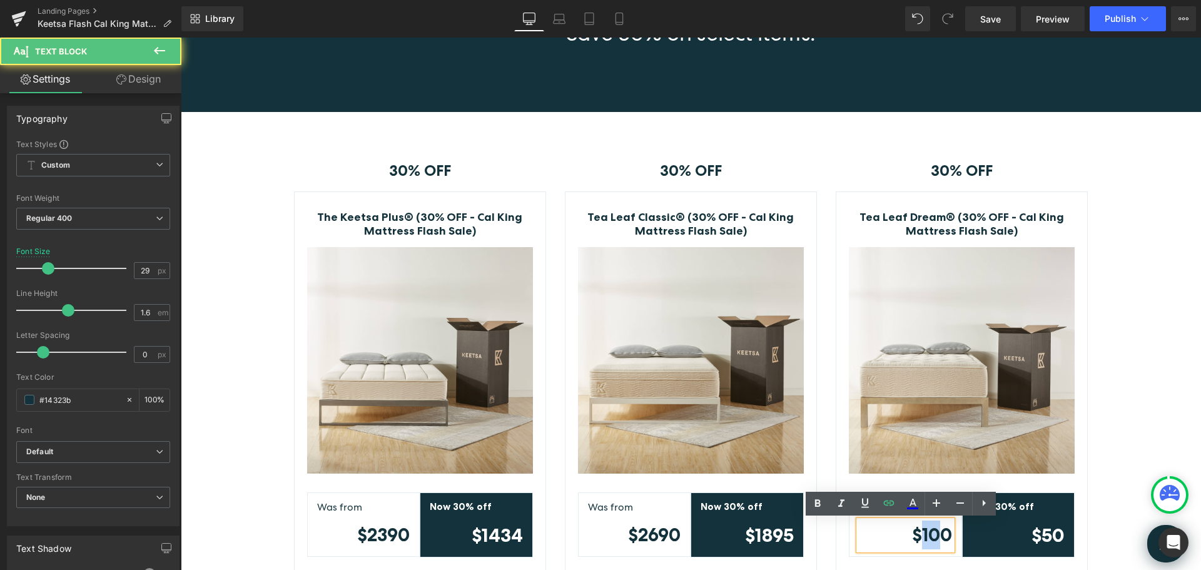
drag, startPoint x: 931, startPoint y: 535, endPoint x: 919, endPoint y: 536, distance: 11.9
click at [919, 536] on strong "$100" at bounding box center [932, 535] width 40 height 22
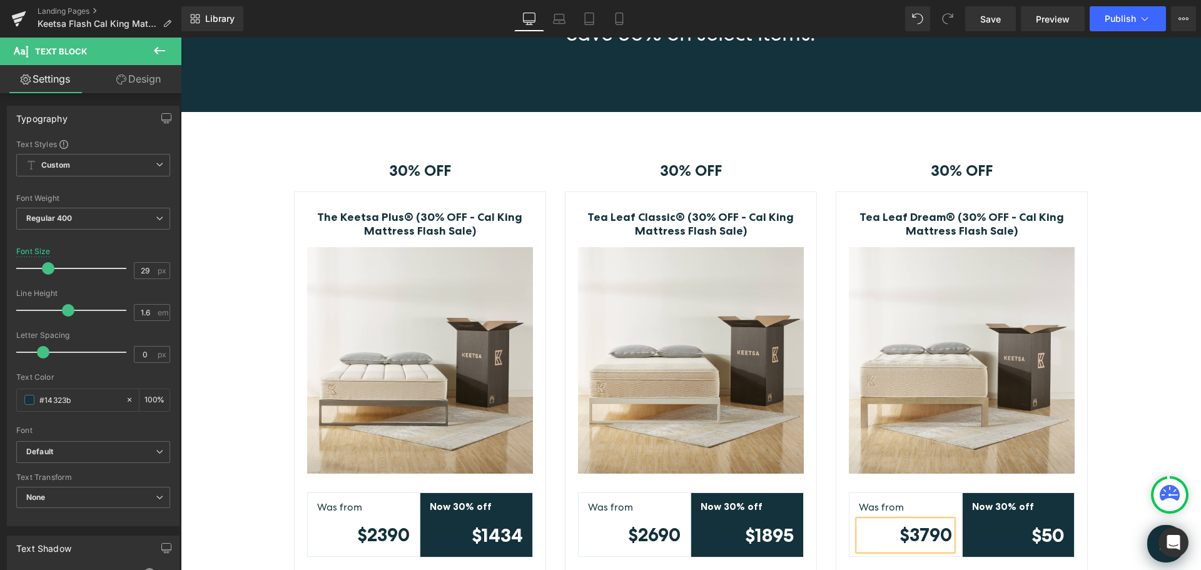
click at [1109, 332] on div "30% OFF Text Block Row The Keetsa Plus® (30% OFF - Cal King Mattress Flash Sale…" at bounding box center [691, 388] width 1021 height 490
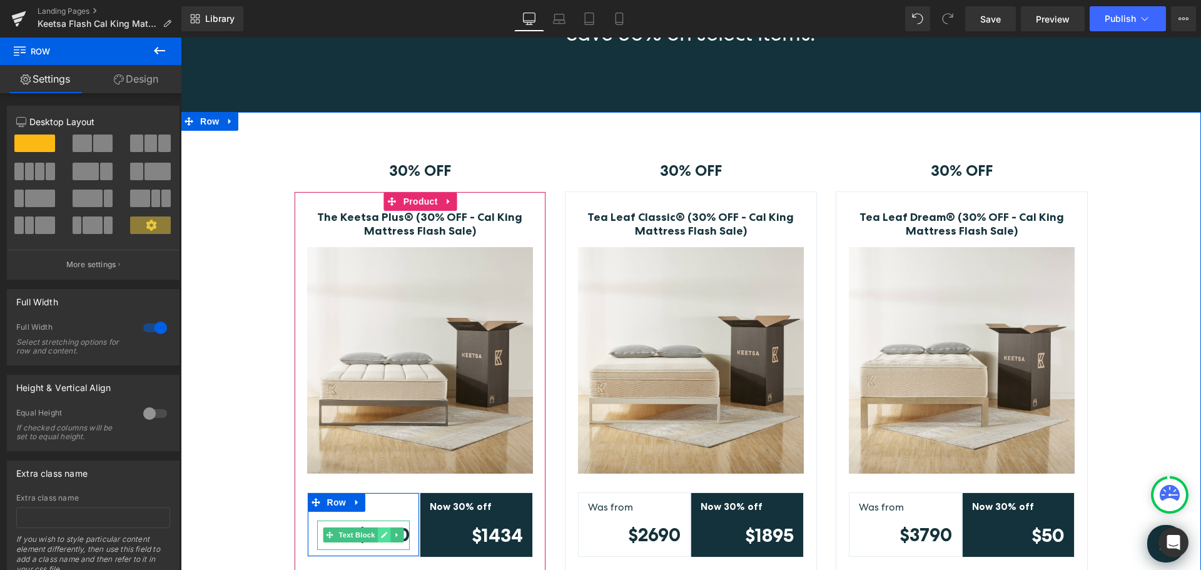
click at [382, 538] on icon at bounding box center [383, 535] width 7 height 8
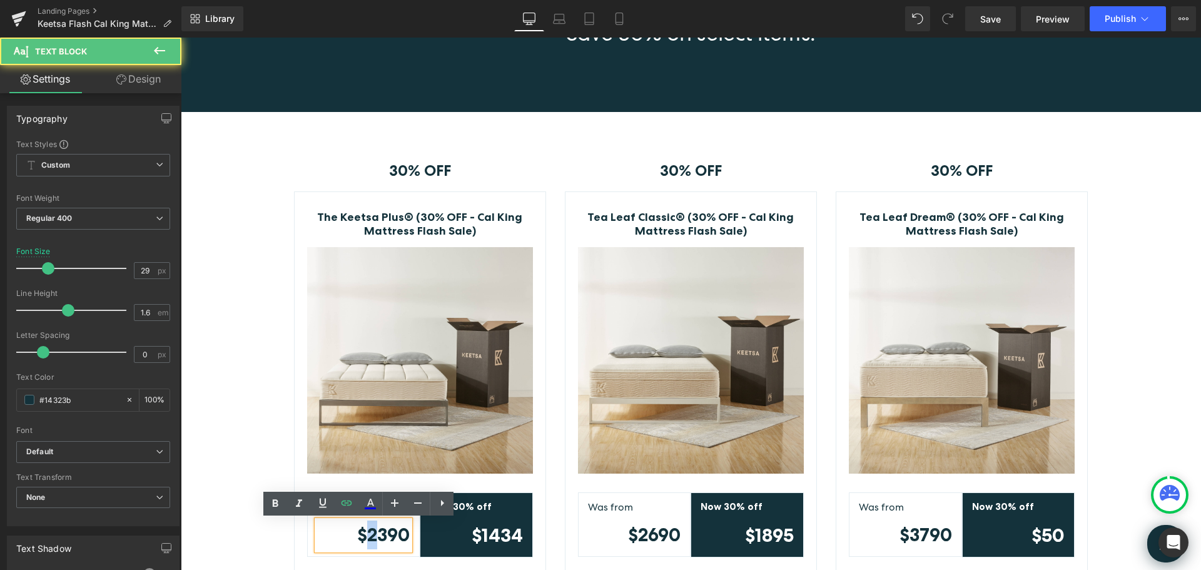
click at [365, 536] on strong "$2390" at bounding box center [383, 535] width 53 height 22
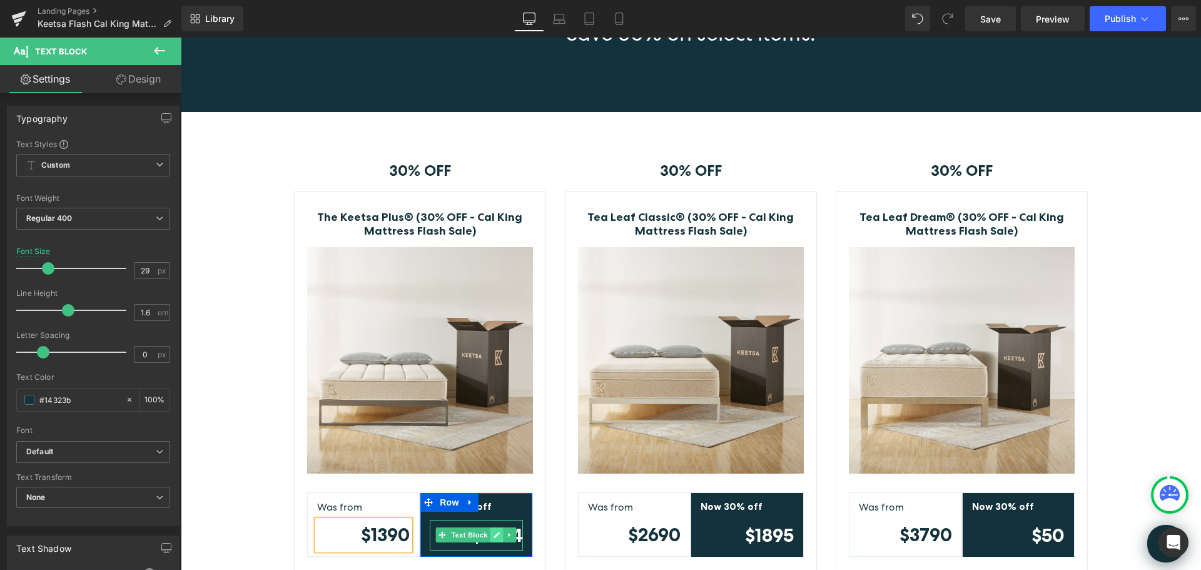
click at [494, 537] on icon at bounding box center [497, 535] width 7 height 8
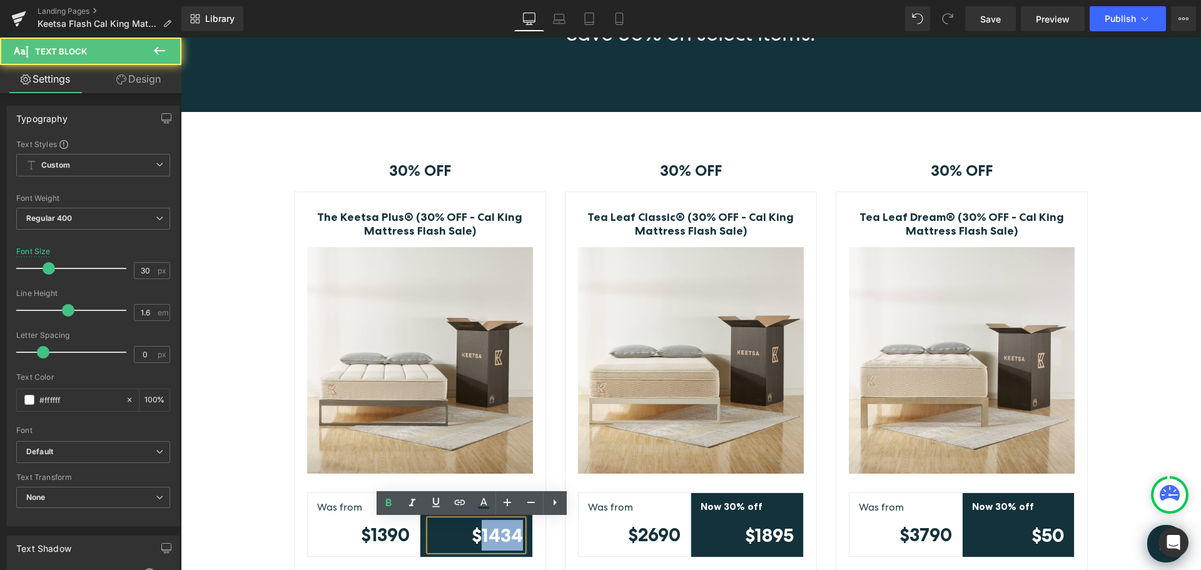
click at [516, 536] on strong "$1434" at bounding box center [497, 535] width 51 height 23
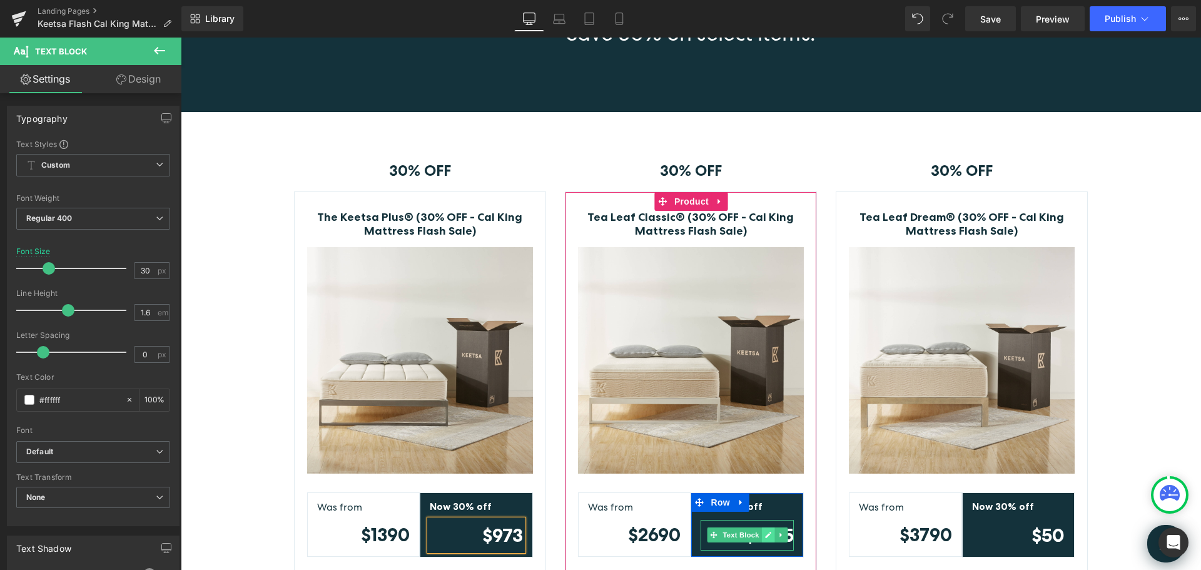
click at [765, 535] on icon at bounding box center [768, 535] width 7 height 8
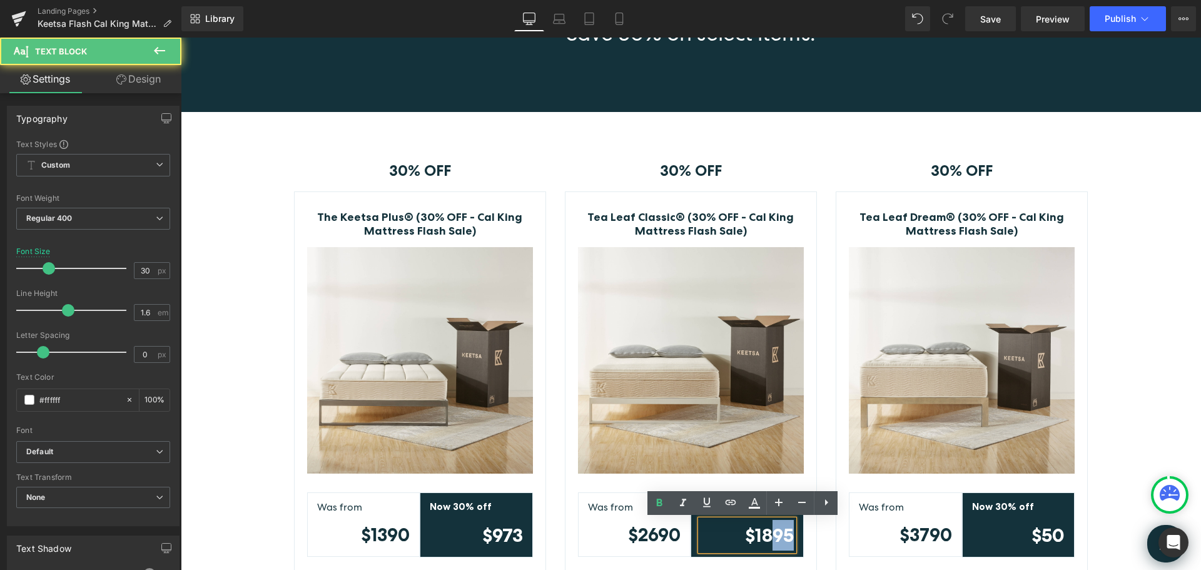
drag, startPoint x: 768, startPoint y: 535, endPoint x: 787, endPoint y: 535, distance: 18.8
click at [787, 535] on strong "$1895" at bounding box center [769, 535] width 49 height 23
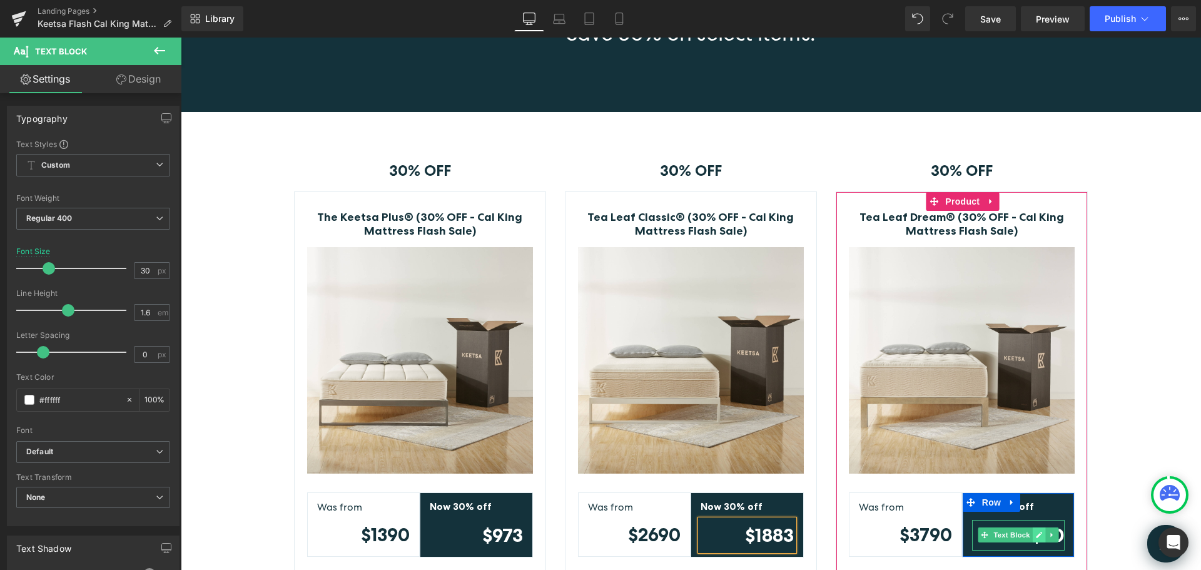
click at [1036, 534] on icon at bounding box center [1039, 535] width 6 height 6
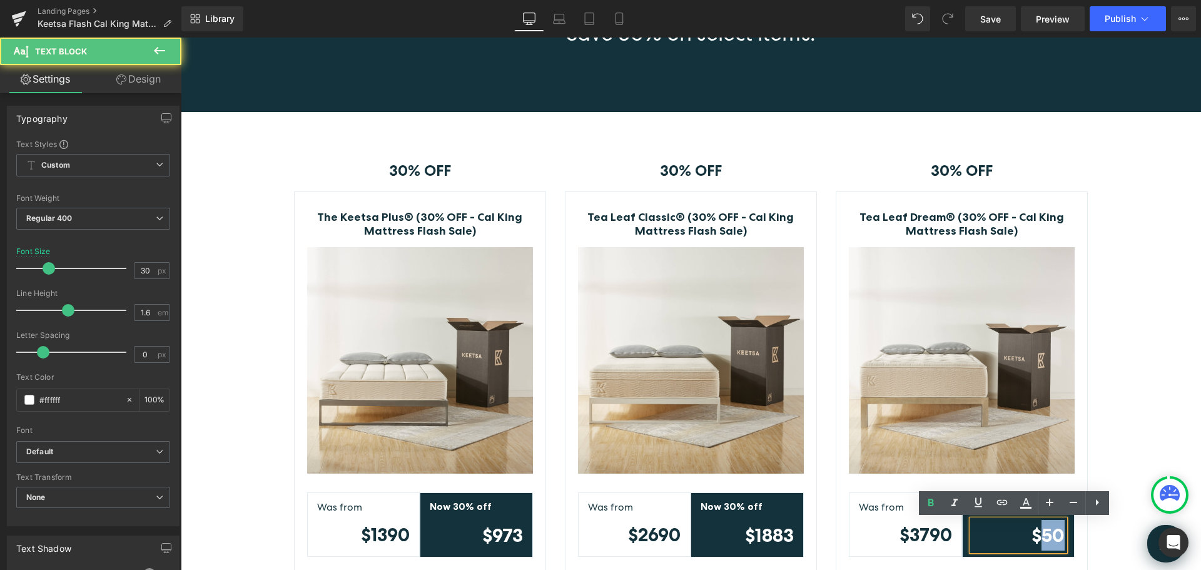
click at [1063, 533] on div "$50" at bounding box center [1018, 535] width 93 height 31
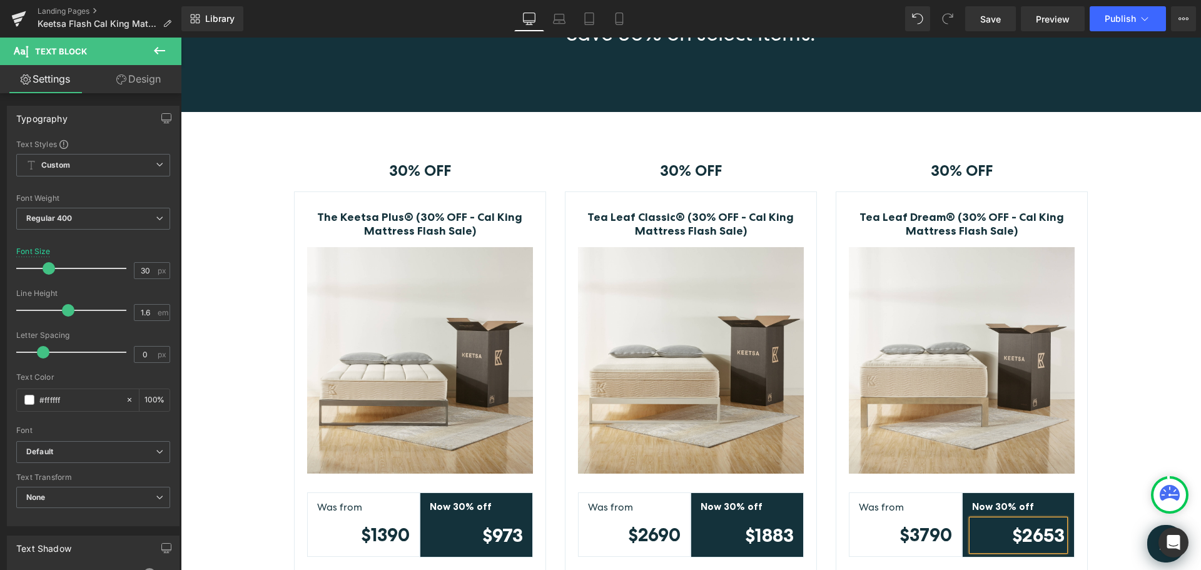
click at [1134, 379] on div "30% OFF Text Block Row The Keetsa Plus® (30% OFF - Cal King Mattress Flash Sale…" at bounding box center [691, 388] width 1021 height 490
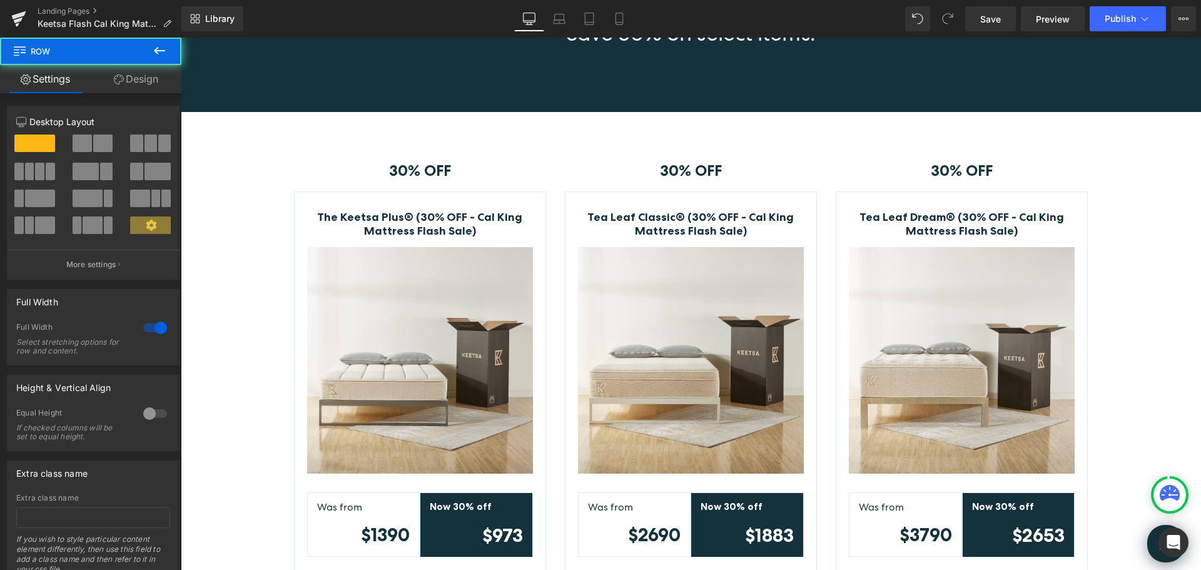
click at [1151, 271] on div "30% OFF Text Block Row The Keetsa Plus® (30% OFF - Cal King Mattress Flash Sale…" at bounding box center [691, 388] width 1021 height 490
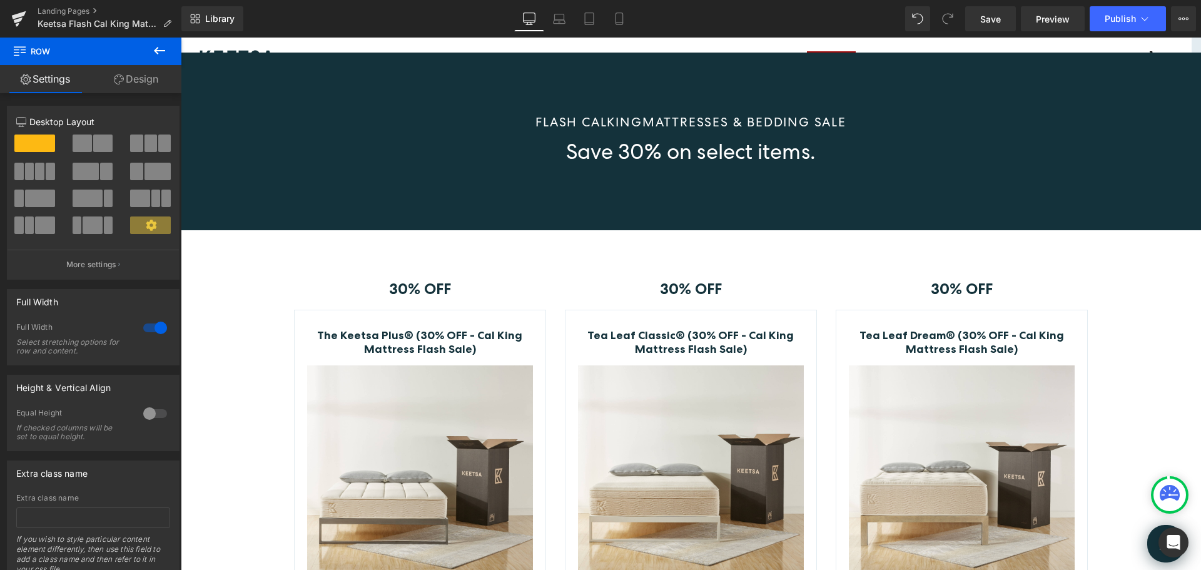
scroll to position [50, 0]
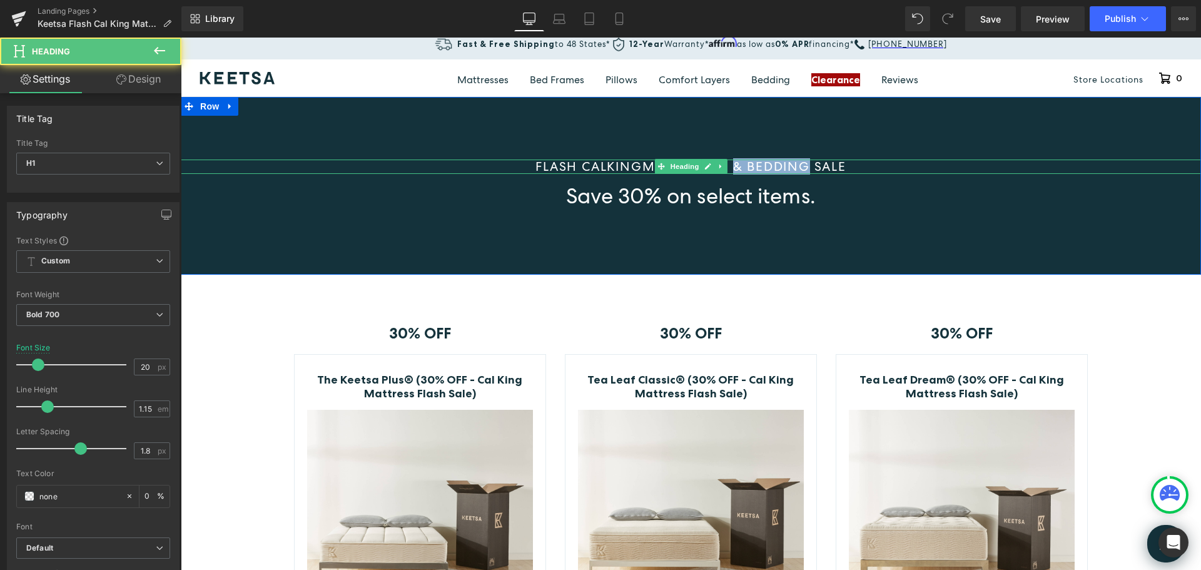
drag, startPoint x: 806, startPoint y: 165, endPoint x: 730, endPoint y: 163, distance: 75.7
click at [730, 163] on span "MATTRESSES & BEDDING SALE" at bounding box center [745, 166] width 204 height 16
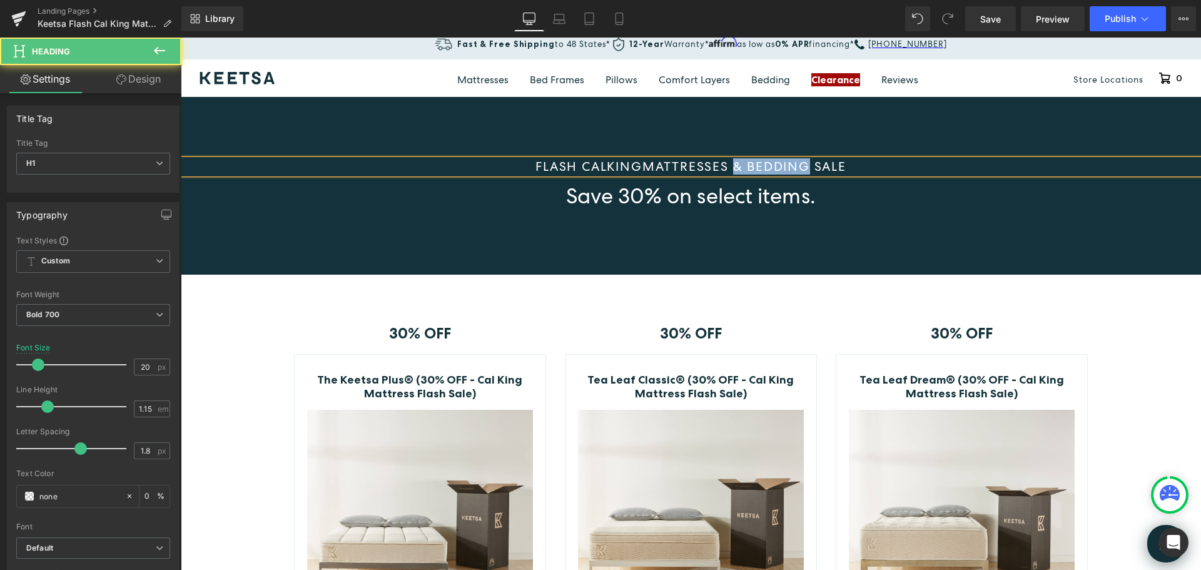
click at [733, 163] on span "MATTRESSES & BEDDING SALE" at bounding box center [745, 166] width 204 height 16
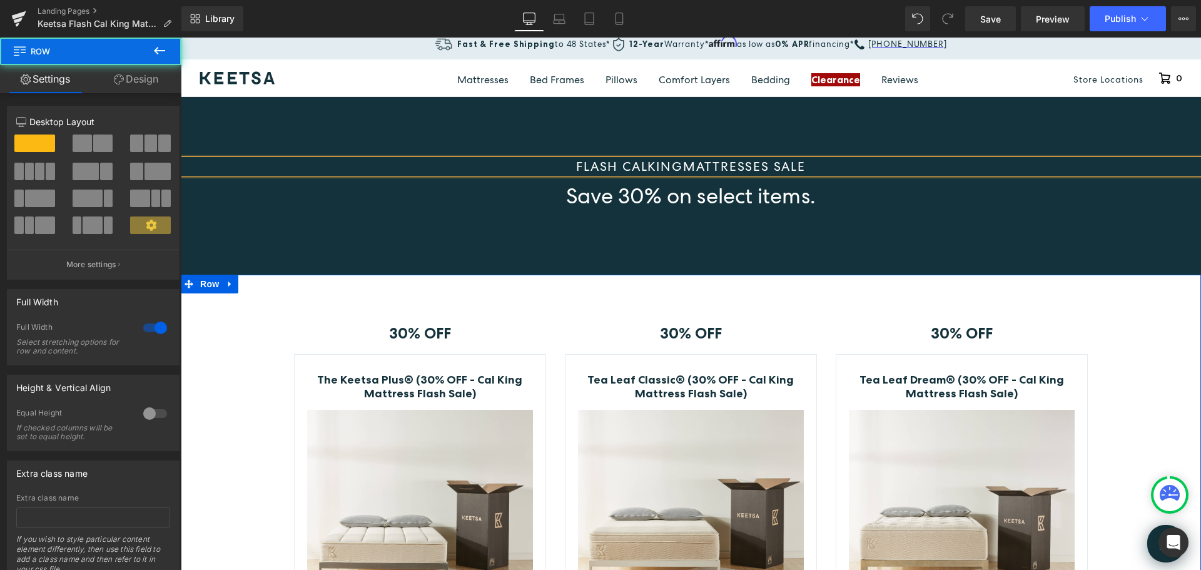
click at [1148, 307] on div "30% OFF Text Block Row The Keetsa Plus® (30% OFF - Cal King Mattress Flash Sale…" at bounding box center [691, 551] width 1021 height 490
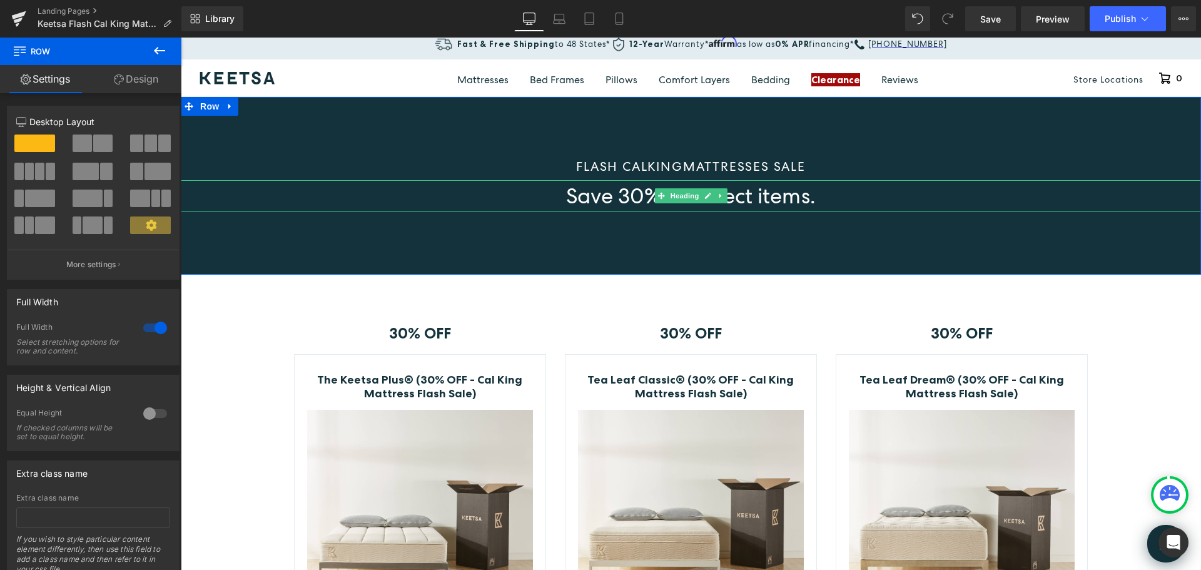
click at [805, 196] on span "Save 30% on select items." at bounding box center [691, 196] width 250 height 28
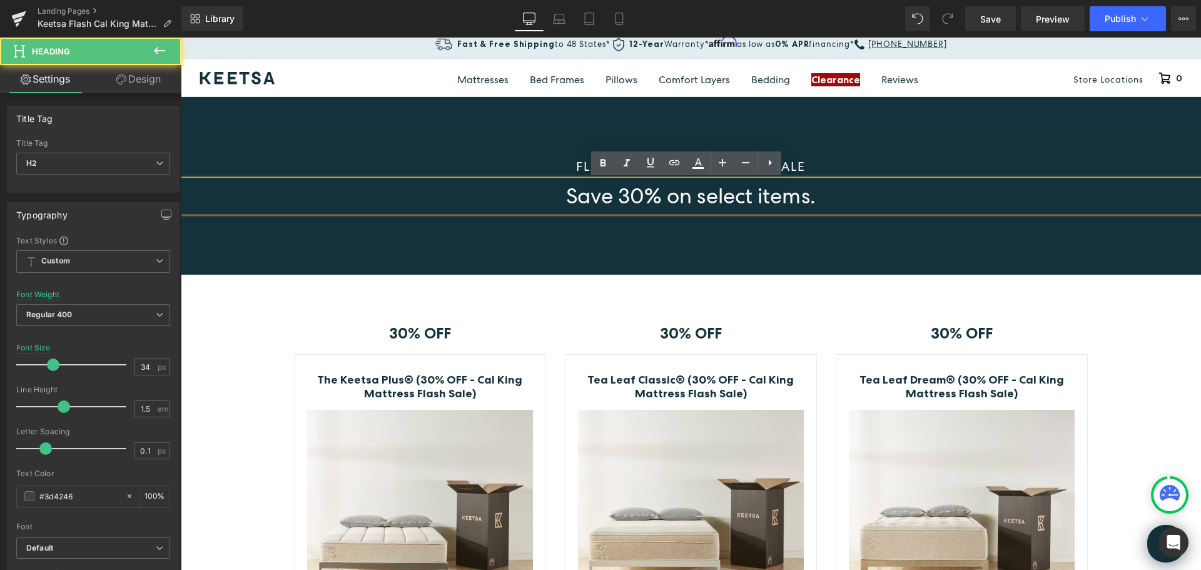
click at [660, 196] on span "Save 30% on select items." at bounding box center [691, 196] width 250 height 28
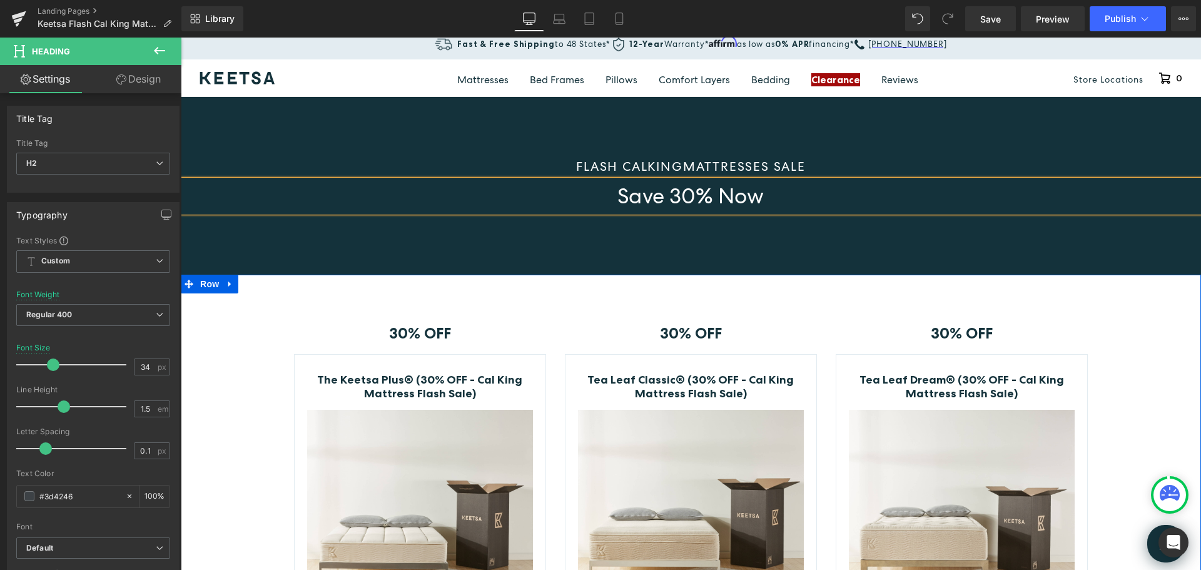
click at [1170, 364] on div "30% OFF Text Block Row The Keetsa Plus® (30% OFF - Cal King Mattress Flash Sale…" at bounding box center [691, 551] width 1021 height 490
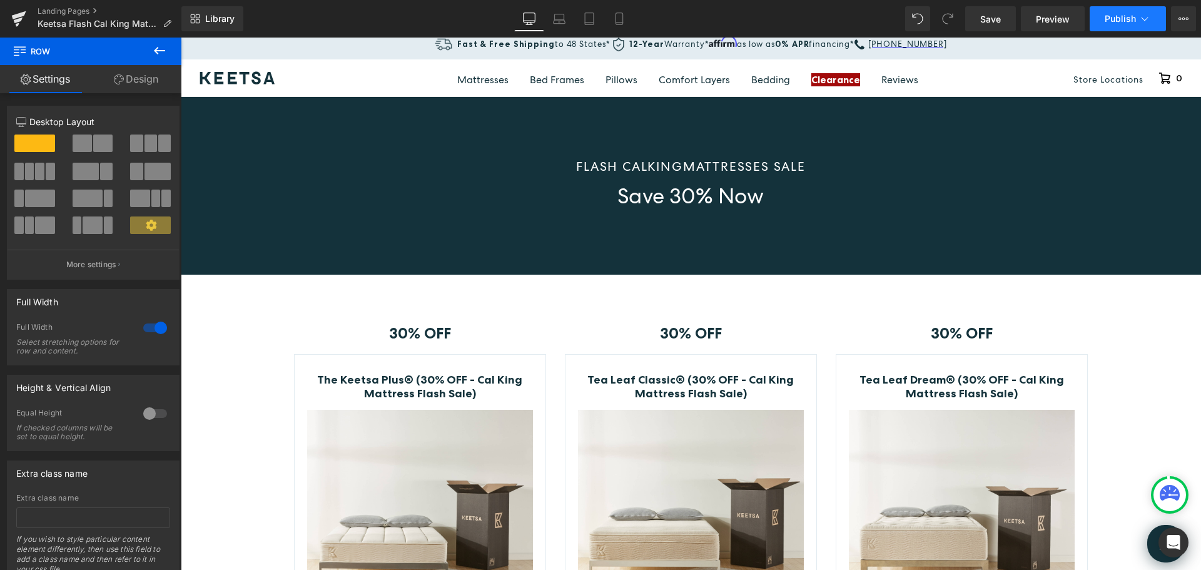
click at [1116, 15] on span "Publish" at bounding box center [1120, 19] width 31 height 10
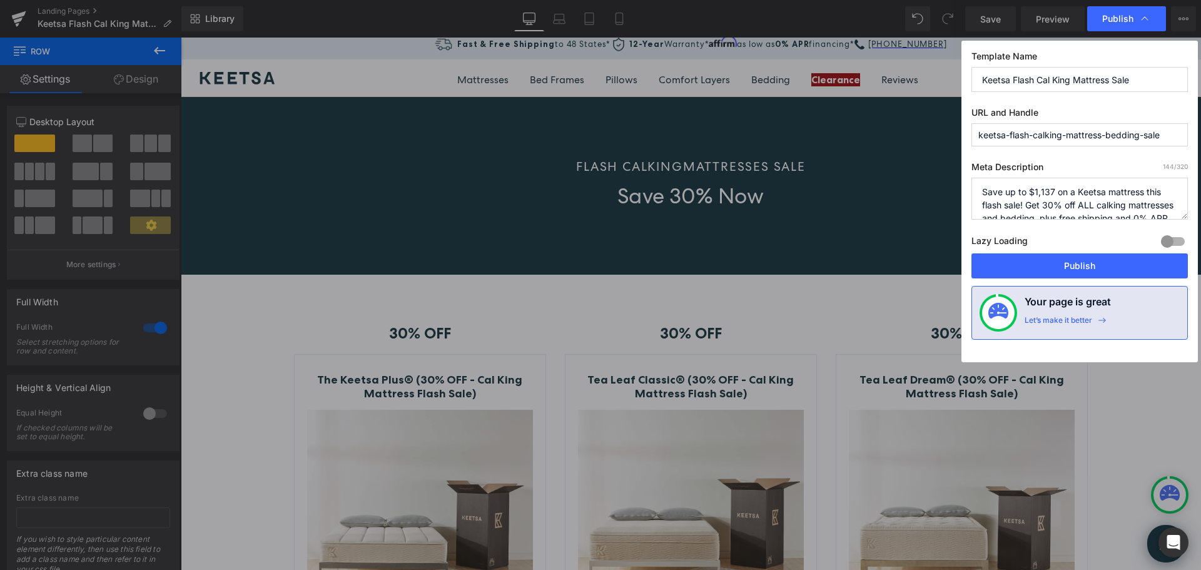
scroll to position [26, 0]
click at [1096, 181] on textarea "Save up to $1,137 on a Keetsa mattress this flash sale! Get 30% off ALL calking…" at bounding box center [1080, 199] width 217 height 42
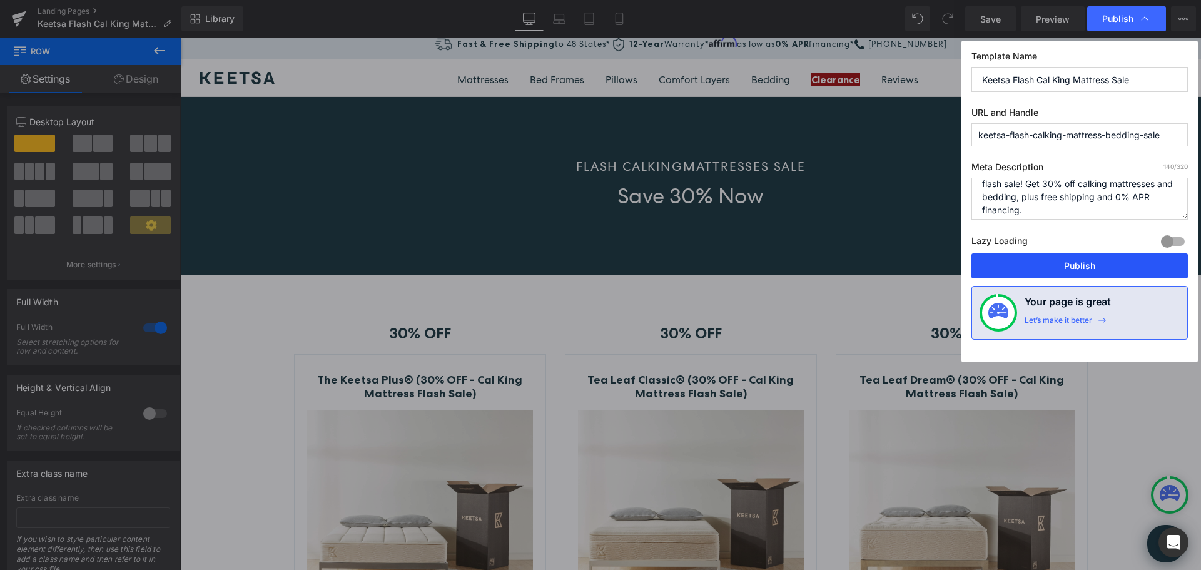
type textarea "Save up to $1,137 on a Keetsa mattress this flash sale! Get 30% off calking mat…"
click at [1071, 266] on button "Publish" at bounding box center [1080, 265] width 217 height 25
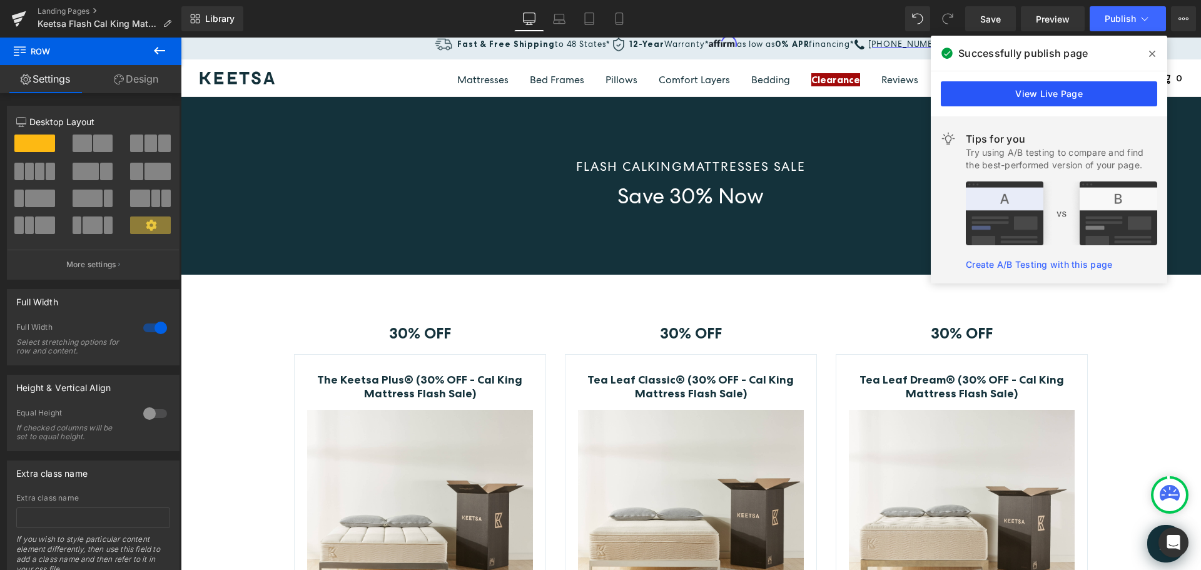
click at [1051, 99] on link "View Live Page" at bounding box center [1049, 93] width 217 height 25
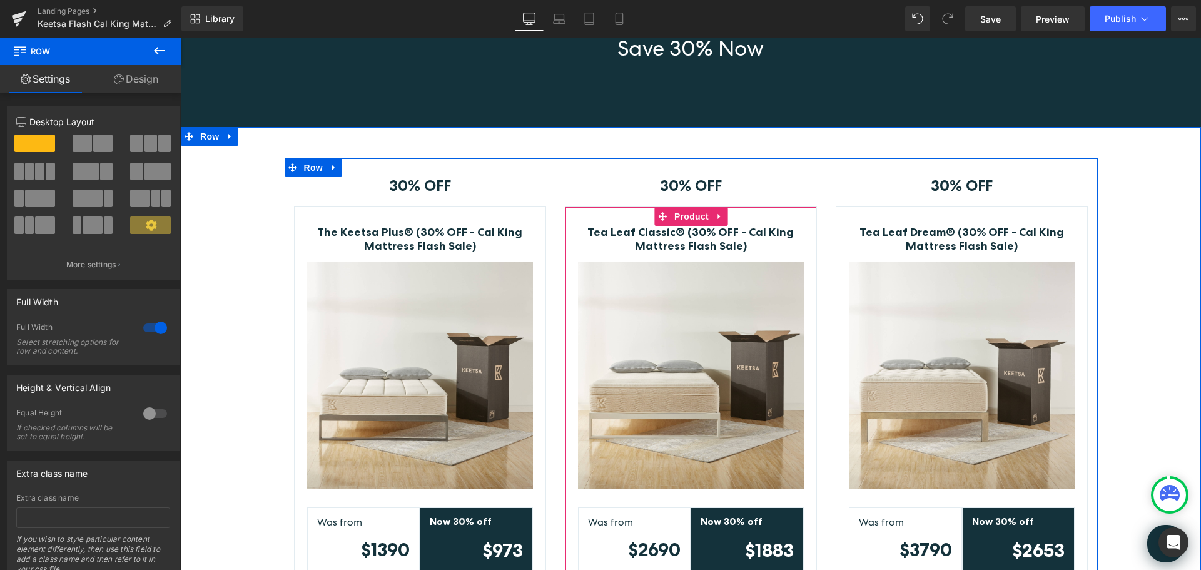
scroll to position [300, 0]
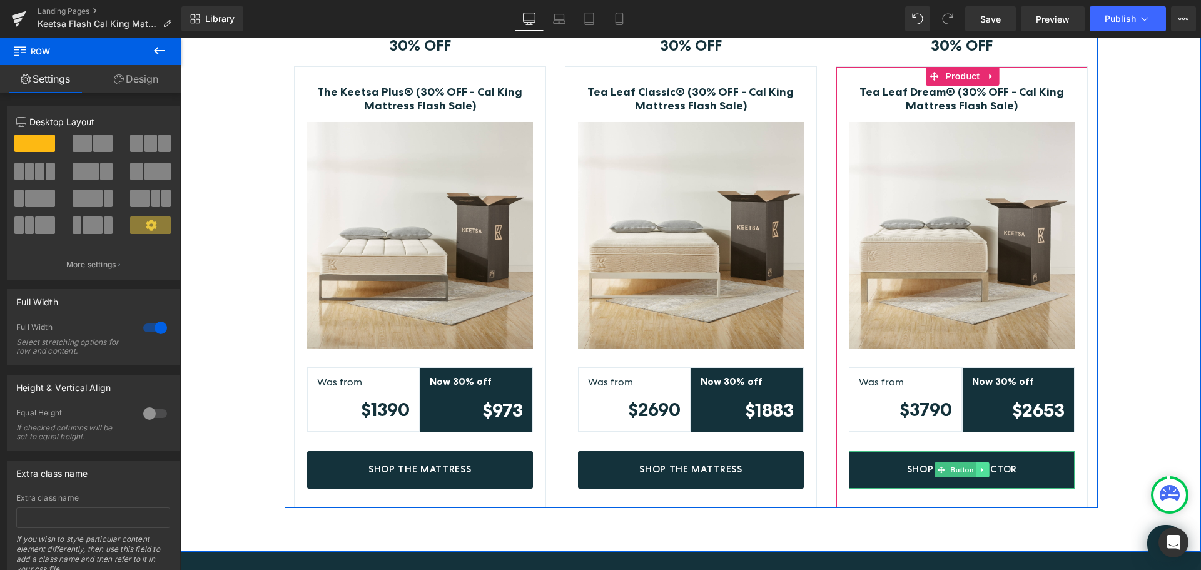
click at [977, 471] on link at bounding box center [983, 469] width 13 height 15
click at [1029, 468] on link "Shop The Protector" at bounding box center [962, 470] width 226 height 38
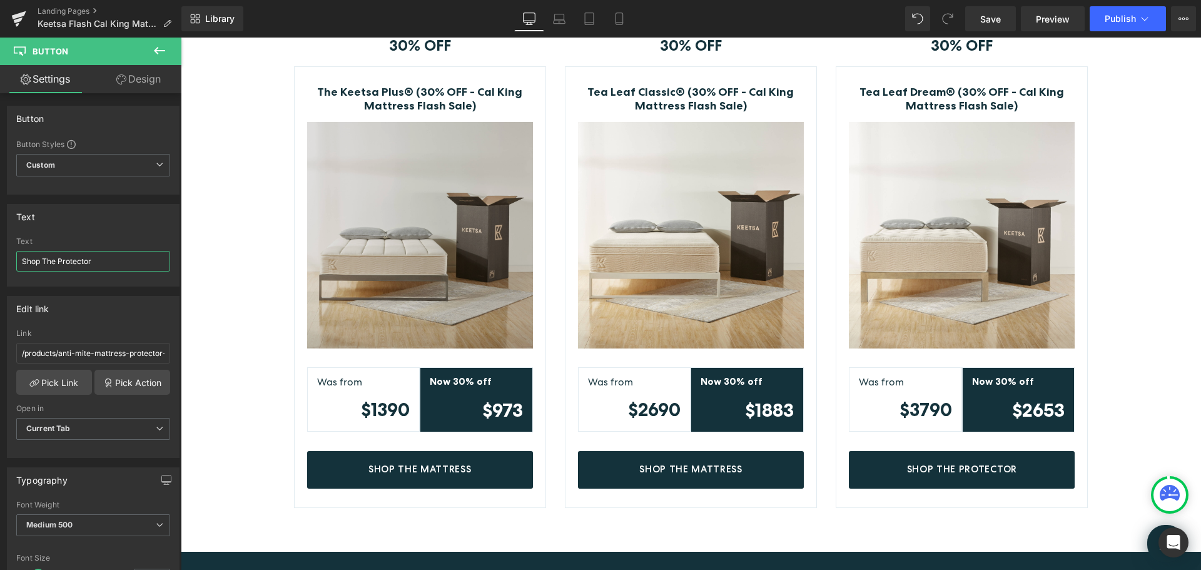
drag, startPoint x: 239, startPoint y: 299, endPoint x: 530, endPoint y: 254, distance: 294.4
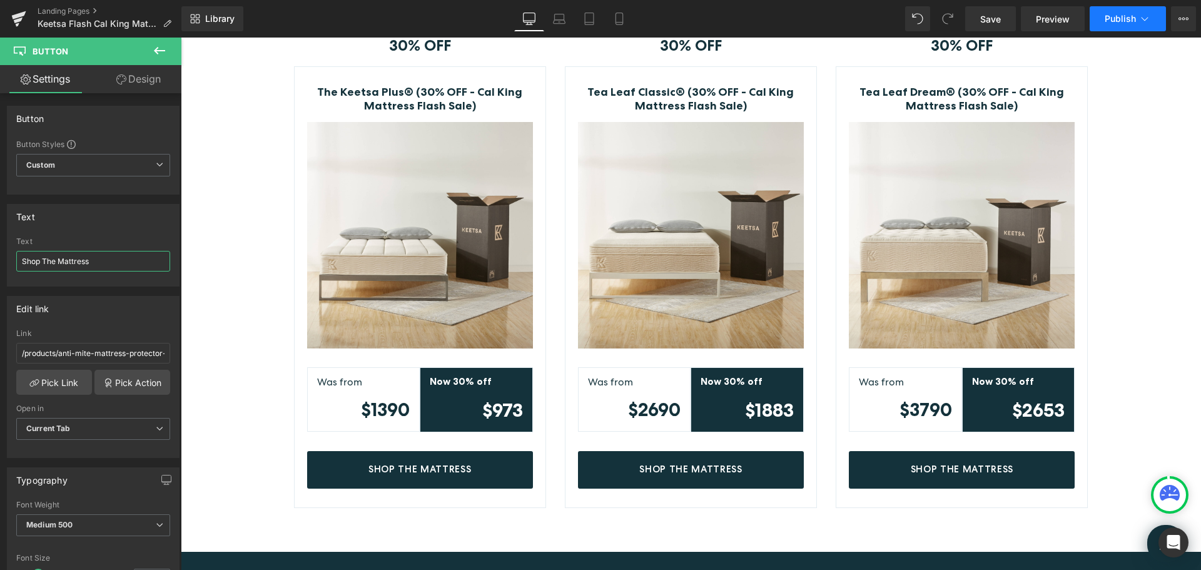
type input "Shop The Mattress"
click at [1114, 16] on span "Publish" at bounding box center [1120, 19] width 31 height 10
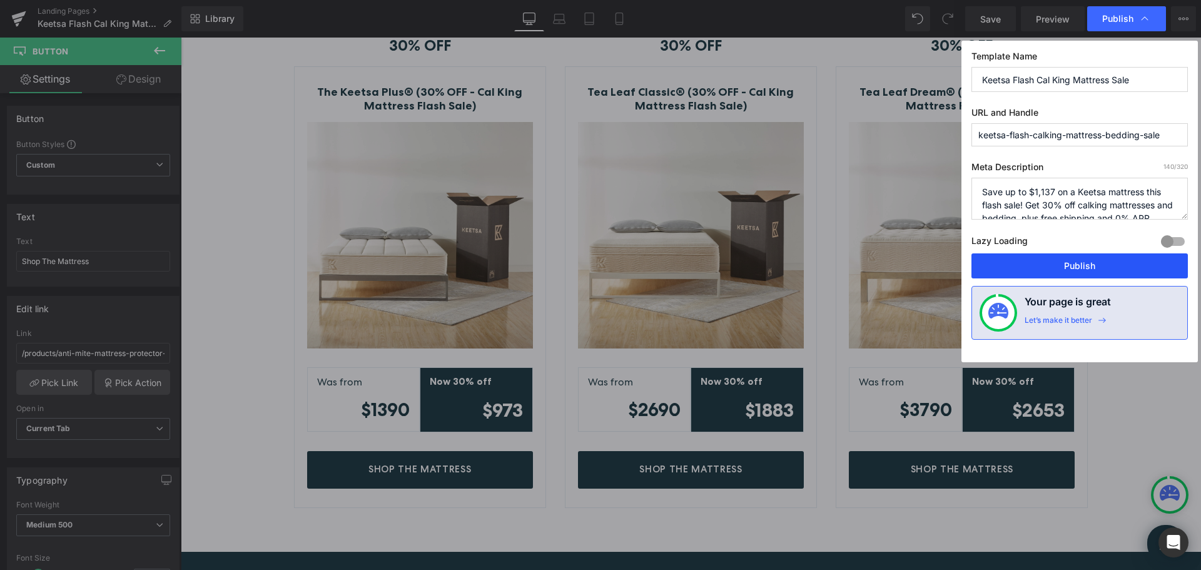
click at [1088, 258] on button "Publish" at bounding box center [1080, 265] width 217 height 25
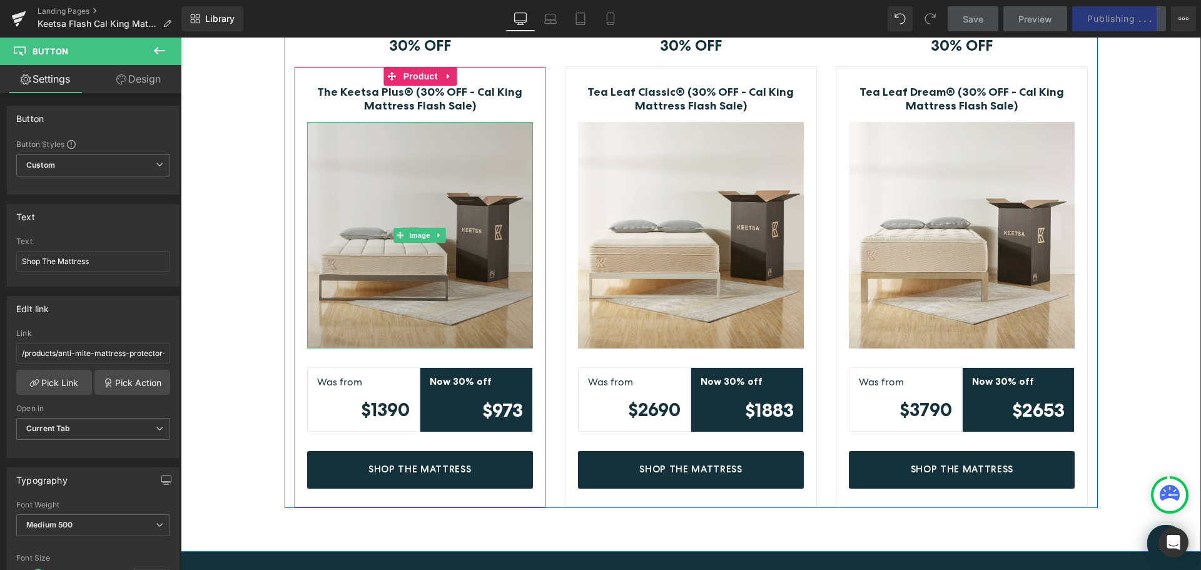
click at [451, 183] on img at bounding box center [420, 235] width 226 height 226
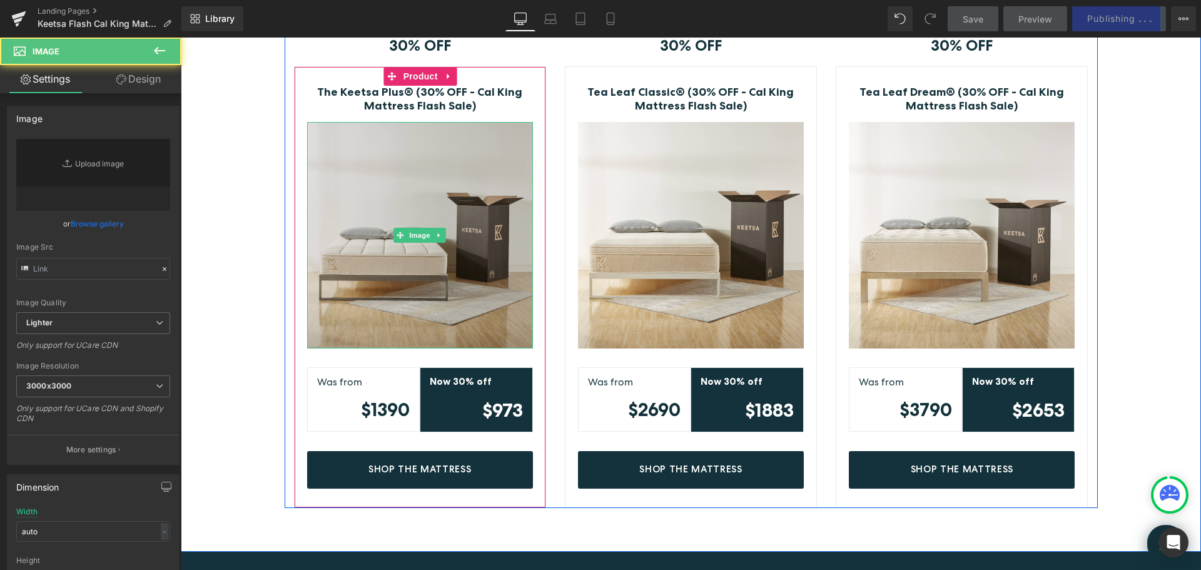
type input "https://ucarecdn.com/6d628a62-472a-40ac-82c5-b1bf93e6d6a9/-/format/auto/-/previ…"
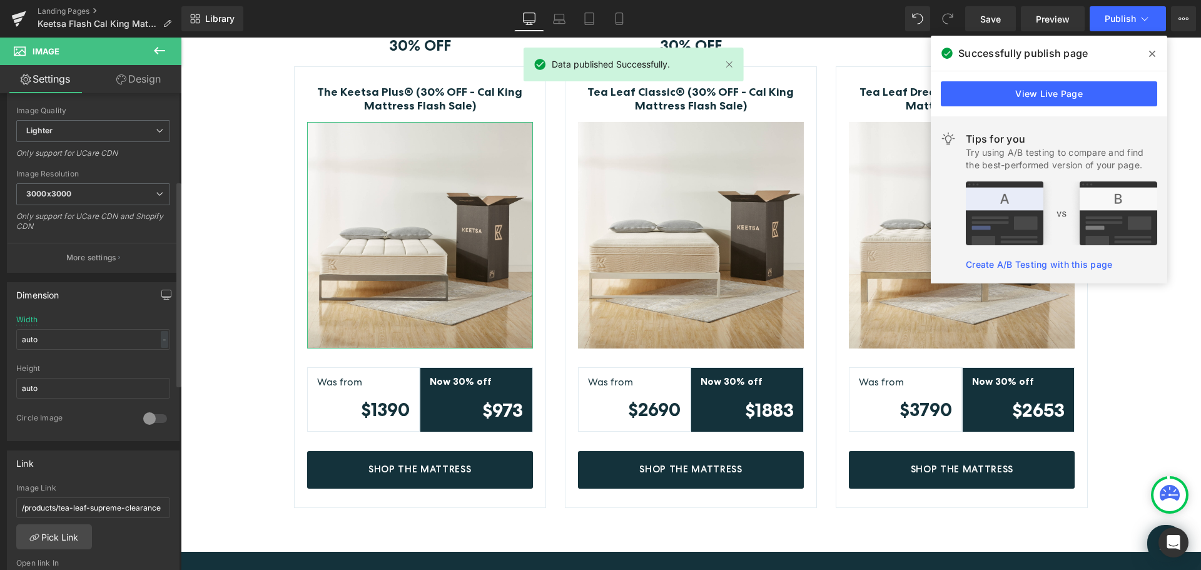
scroll to position [188, 0]
click at [115, 515] on input "/products/tea-leaf-supreme-clearance" at bounding box center [93, 512] width 154 height 21
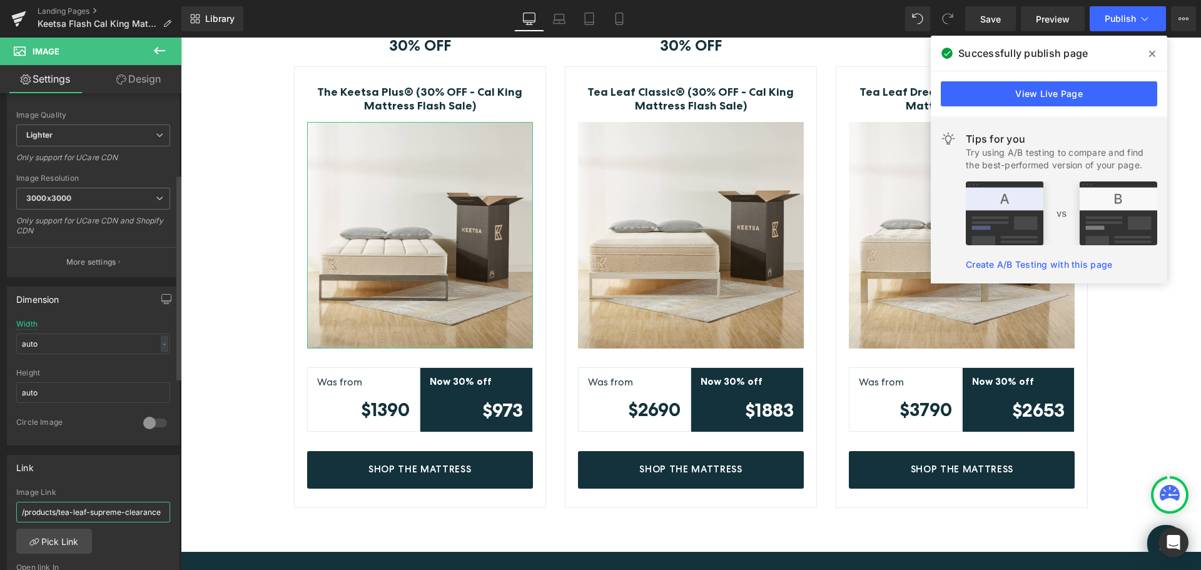
paste input "https://www.keetsa.com/products/the-keetsa-plus-30-off-cal-king-mattress-flash-…"
type input "https://www.keetsa.com/products/the-keetsa-plus-30-off-cal-king-mattress-flash-…"
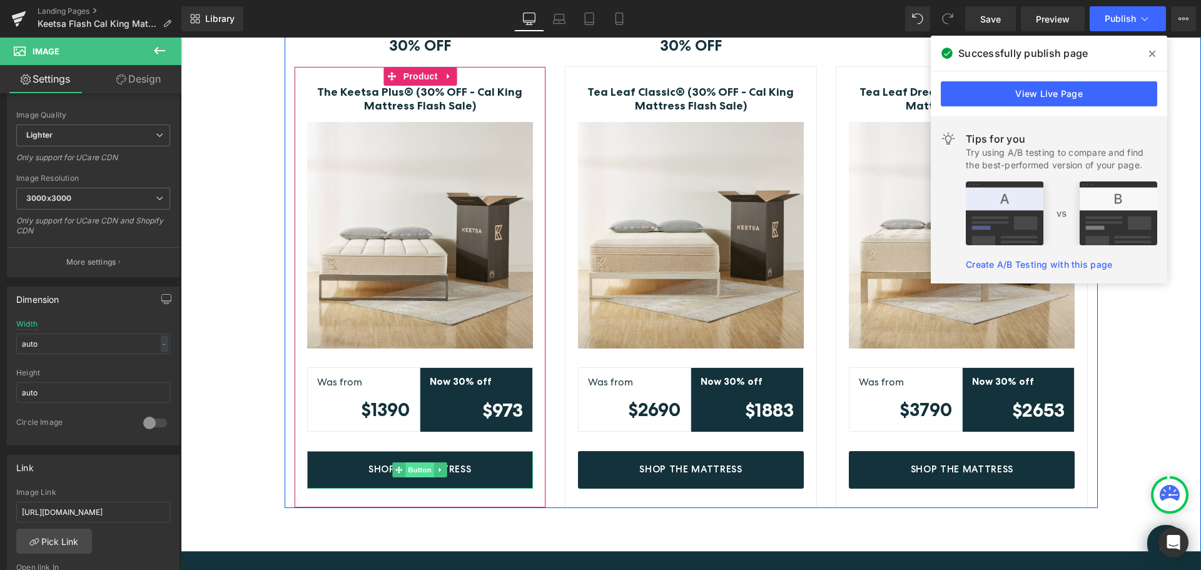
click at [422, 464] on span "Button" at bounding box center [419, 469] width 29 height 15
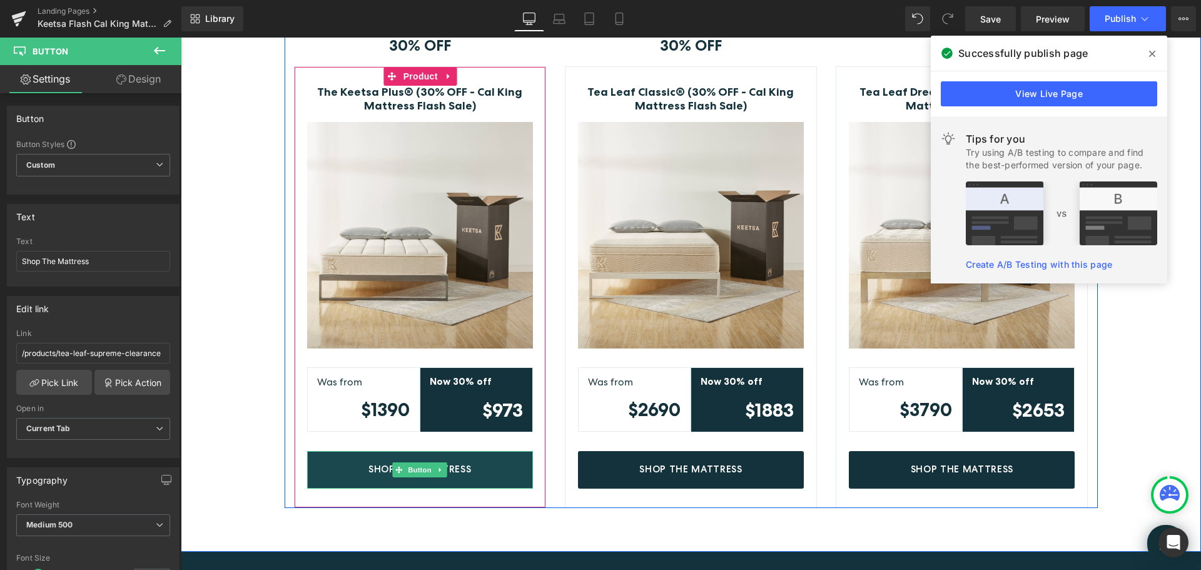
click at [483, 464] on link "Shop The Mattress" at bounding box center [420, 470] width 226 height 38
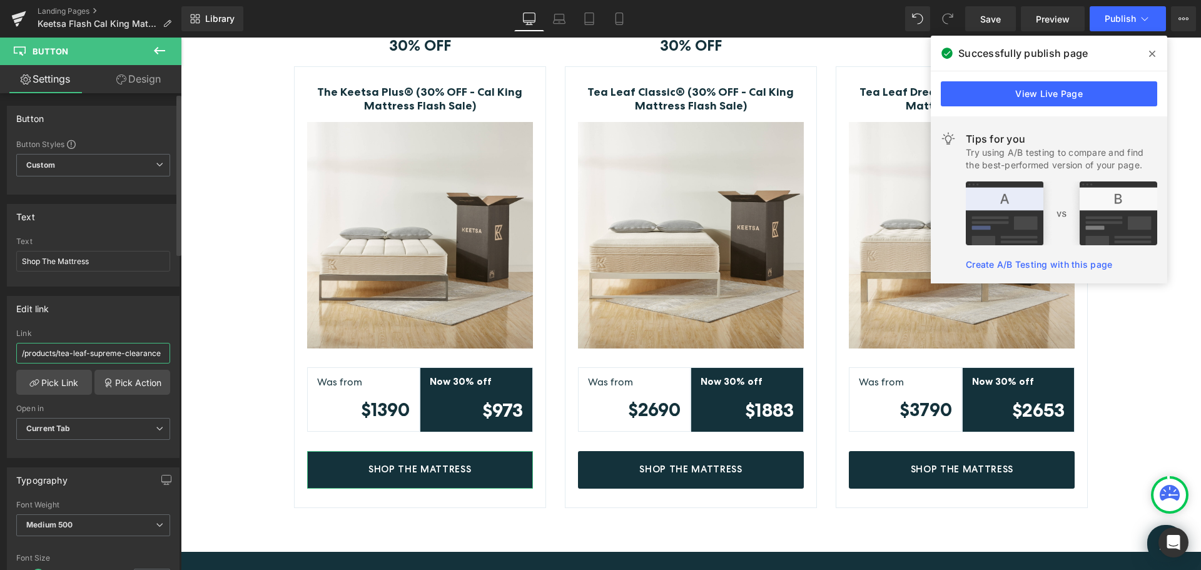
click at [138, 349] on input "/products/tea-leaf-supreme-clearance" at bounding box center [93, 353] width 154 height 21
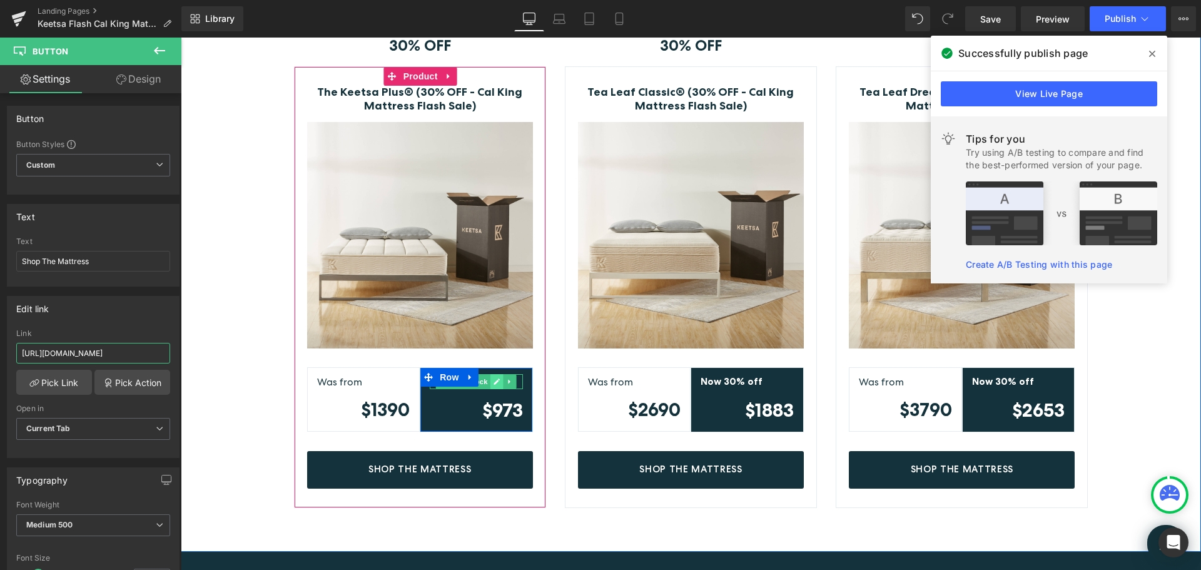
type input "https://www.keetsa.com/products/the-keetsa-plus-30-off-cal-king-mattress-flash-…"
click at [491, 375] on link at bounding box center [497, 381] width 13 height 15
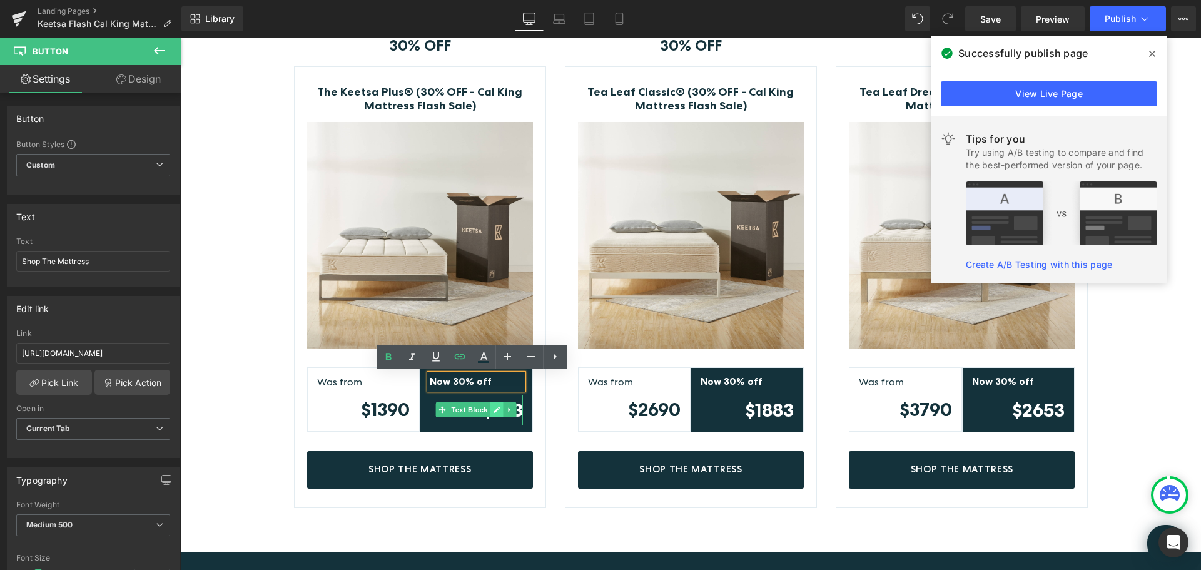
click at [494, 413] on icon at bounding box center [497, 410] width 7 height 8
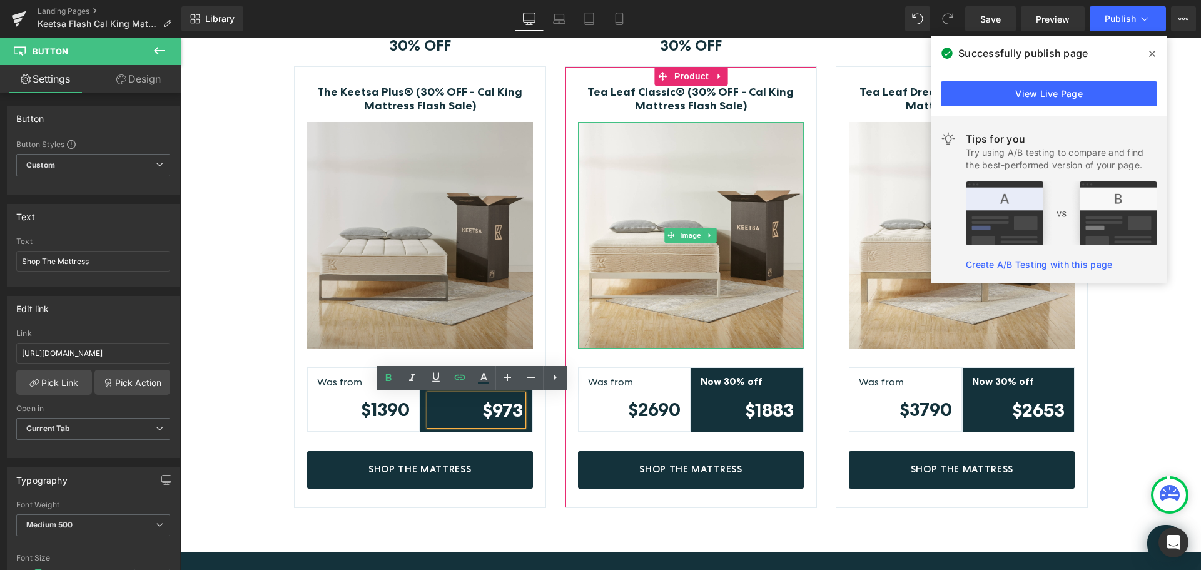
drag, startPoint x: 696, startPoint y: 194, endPoint x: 430, endPoint y: 231, distance: 268.5
click at [696, 194] on img at bounding box center [691, 235] width 226 height 226
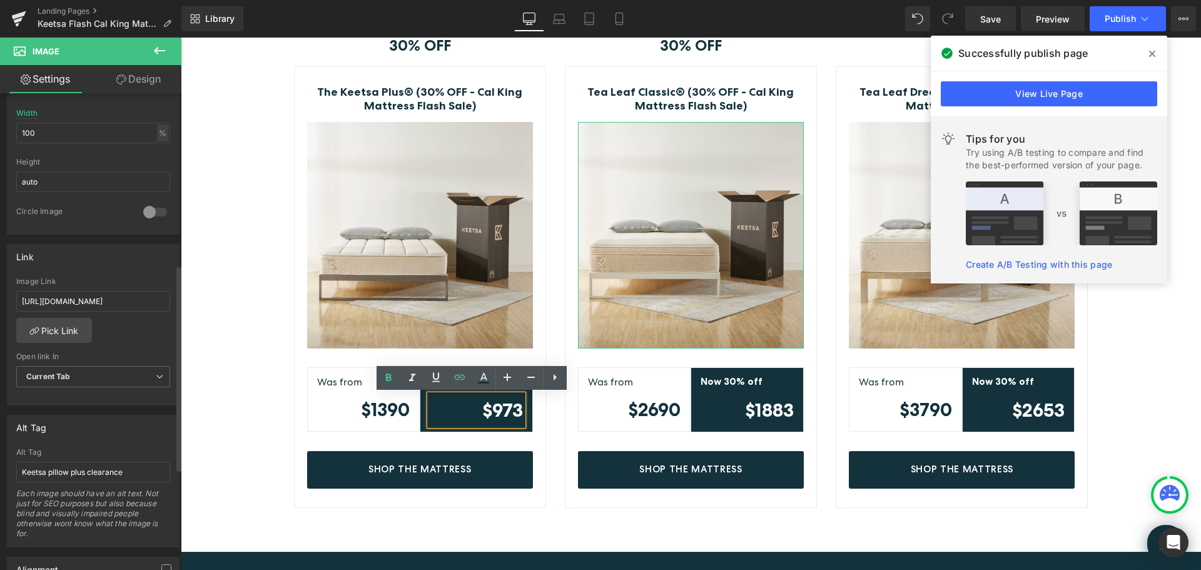
scroll to position [501, 0]
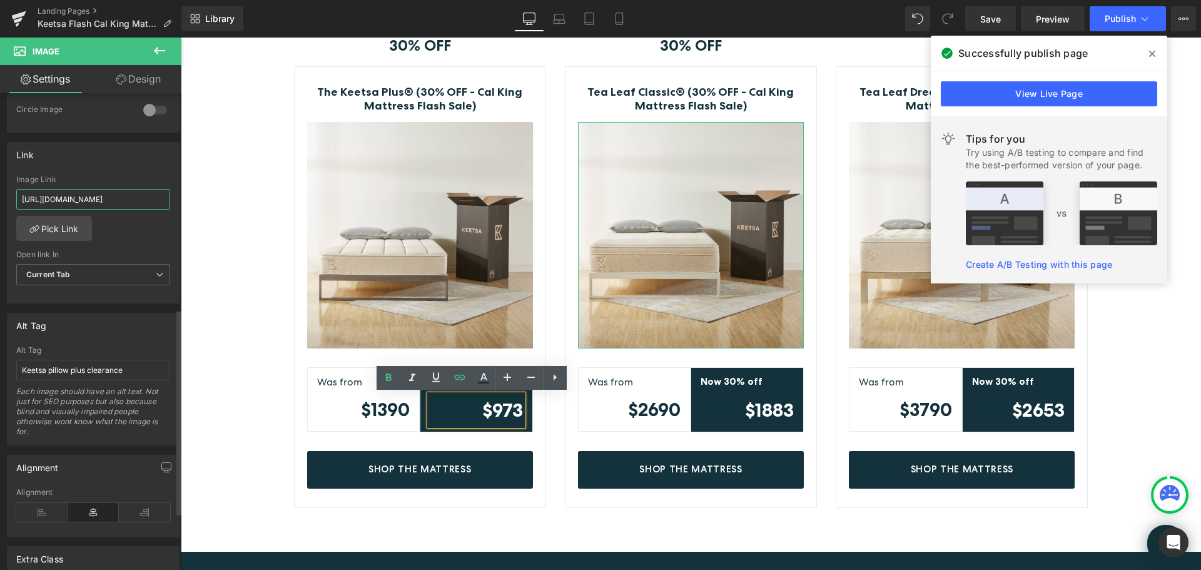
click at [129, 199] on input "https://www.keetsa.com/products/tea-leaf-dream-clearance" at bounding box center [93, 199] width 154 height 21
type input "https://www.keetsa.com/products/tea-leaf-classic-30-off-cal-king-mattress-flash…"
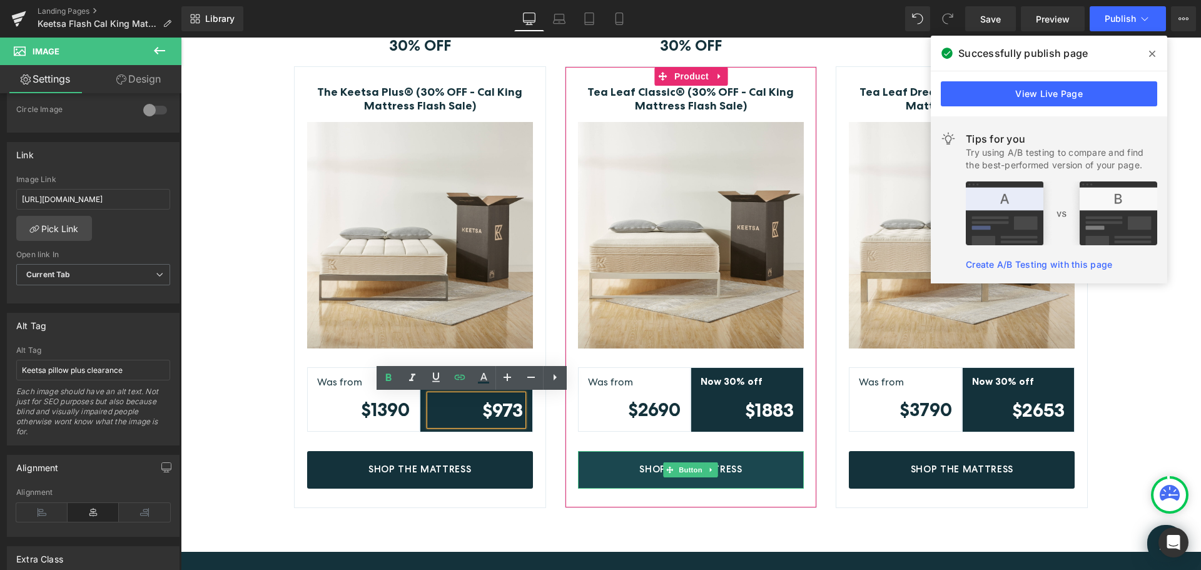
click at [753, 469] on link "Shop The Mattress" at bounding box center [691, 470] width 226 height 38
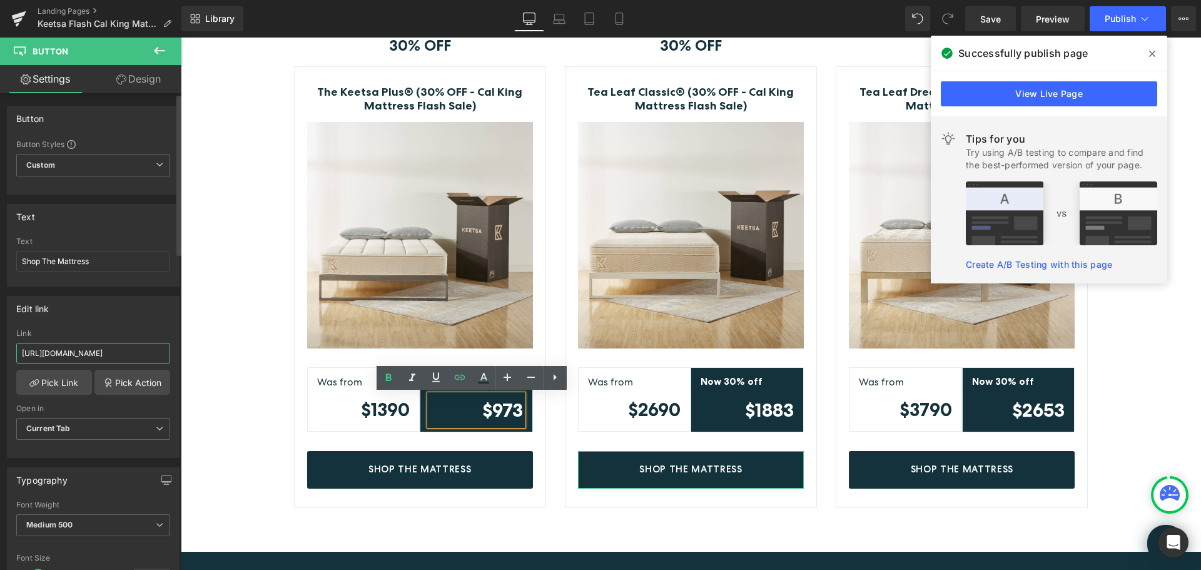
click at [114, 359] on input "https://www.keetsa.com/products/tea-leaf-dream-clearance" at bounding box center [93, 353] width 154 height 21
type input "https://www.keetsa.com/products/tea-leaf-classic-30-off-cal-king-mattress-flash…"
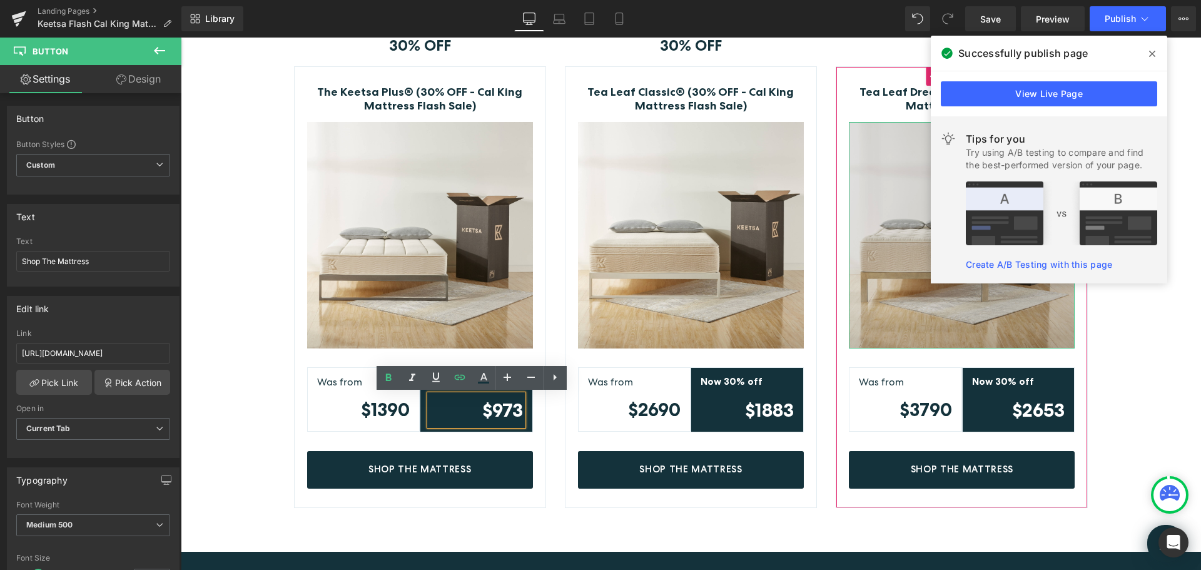
click at [900, 212] on img at bounding box center [962, 235] width 226 height 226
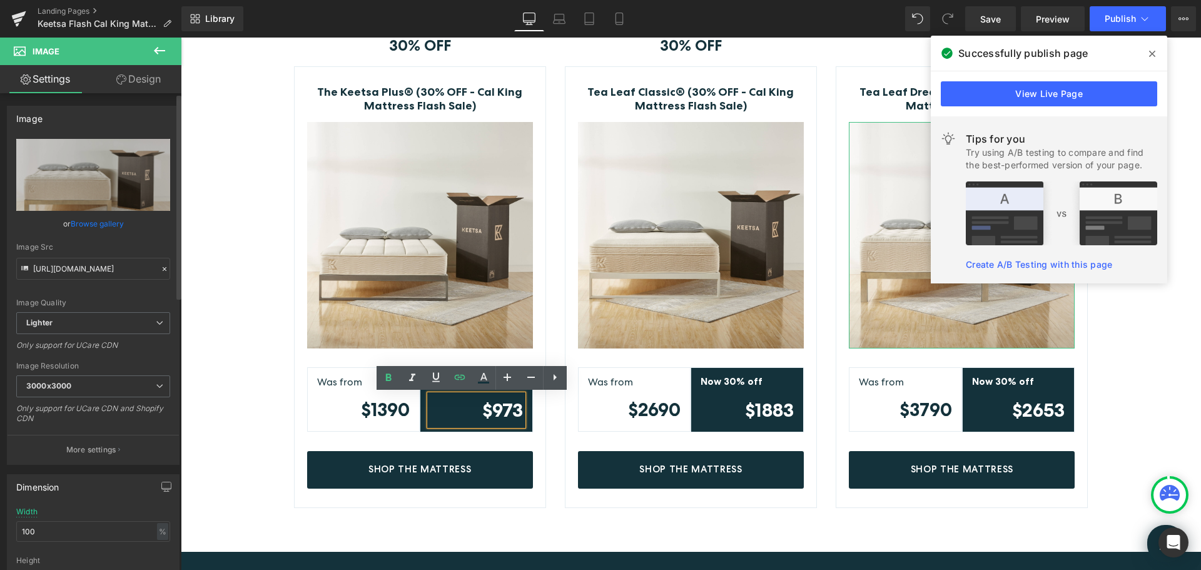
scroll to position [250, 0]
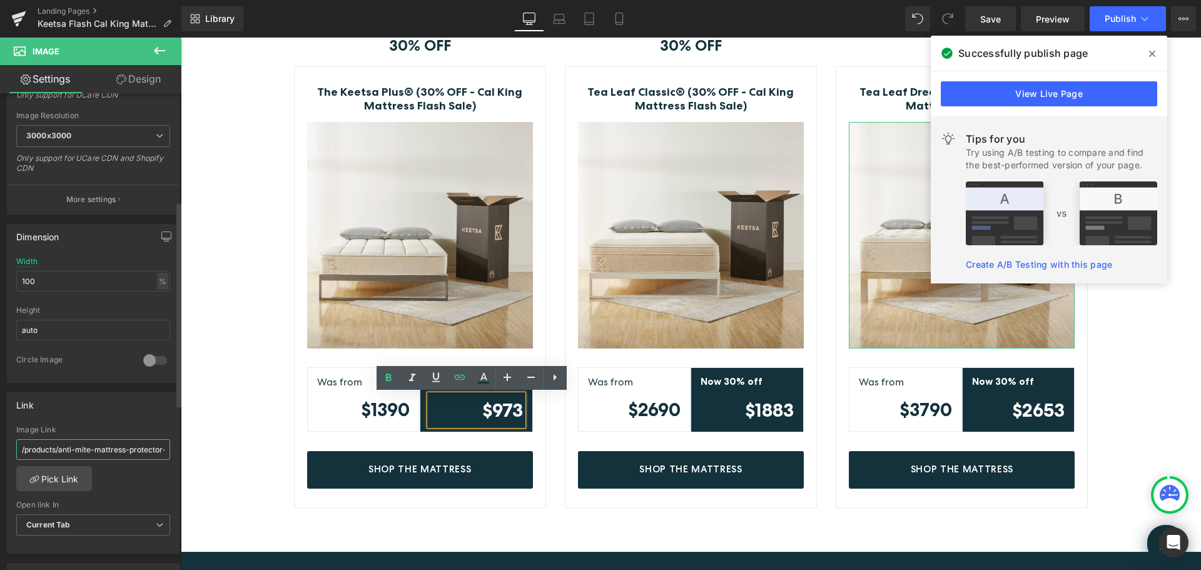
click at [88, 452] on input "/products/anti-mite-mattress-protector-clearance" at bounding box center [93, 449] width 154 height 21
type input "https://www.keetsa.com/products/tea-leaf-dream-cal-king-mattress-flash-sale"
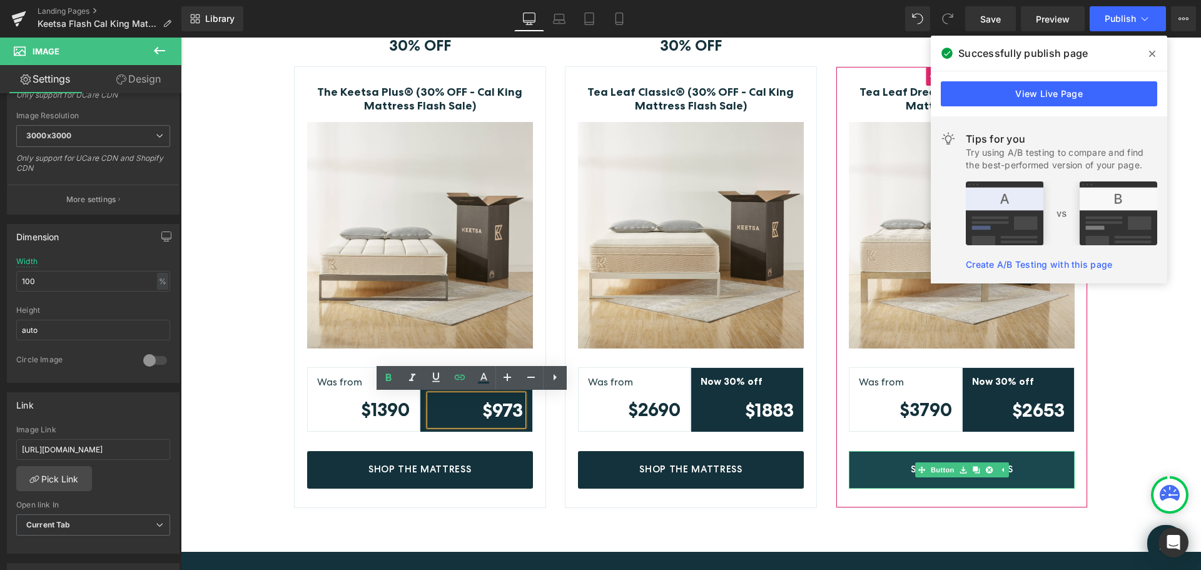
click at [1039, 467] on link "Shop The Mattress" at bounding box center [962, 470] width 226 height 38
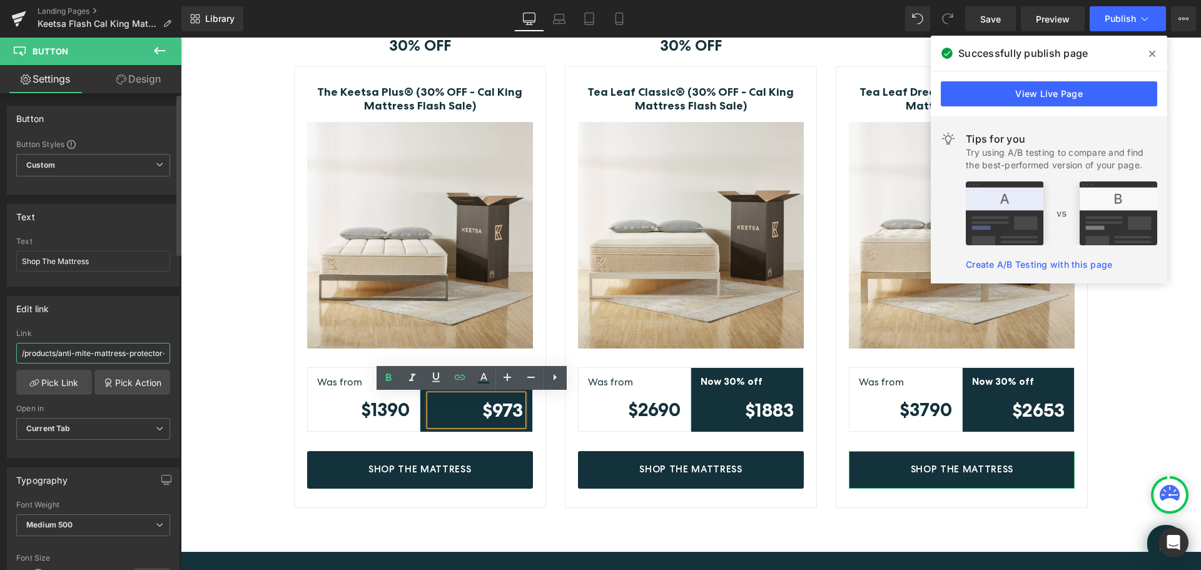
click at [114, 347] on input "/products/anti-mite-mattress-protector-clearance" at bounding box center [93, 353] width 154 height 21
paste input "https://www.keetsa.com/products/tea-leaf-dream-cal-king-mattress-flash-sal"
type input "https://www.keetsa.com/products/tea-leaf-dream-cal-king-mattress-flash-sale"
click at [1138, 337] on div "30% OFF Text Block Row The Keetsa Plus® (30% OFF - Cal King Mattress Flash Sale…" at bounding box center [691, 263] width 1021 height 490
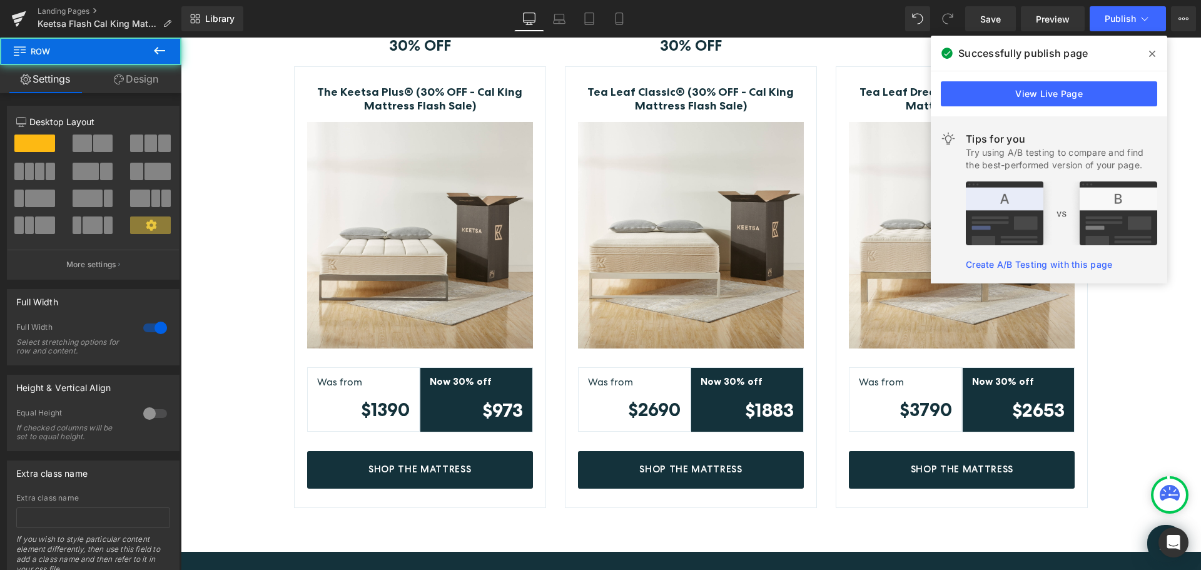
click at [1122, 6] on div "Library Desktop Desktop Laptop Tablet Mobile Save Preview Publish Scheduled Vie…" at bounding box center [691, 19] width 1020 height 38
click at [1120, 14] on span "Publish" at bounding box center [1120, 19] width 31 height 10
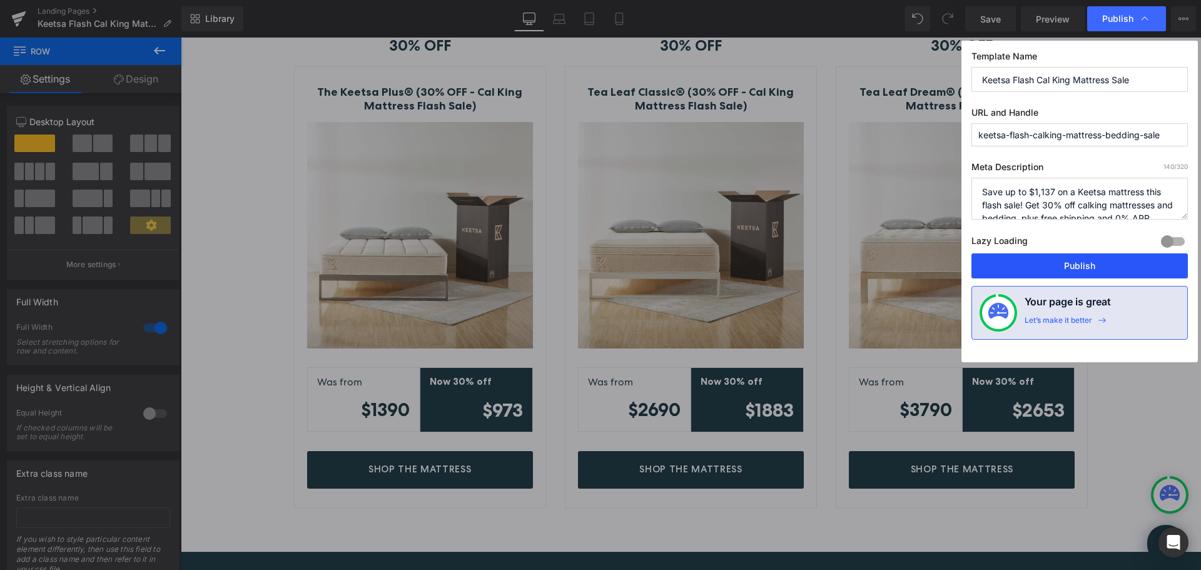
click at [1056, 262] on button "Publish" at bounding box center [1080, 265] width 217 height 25
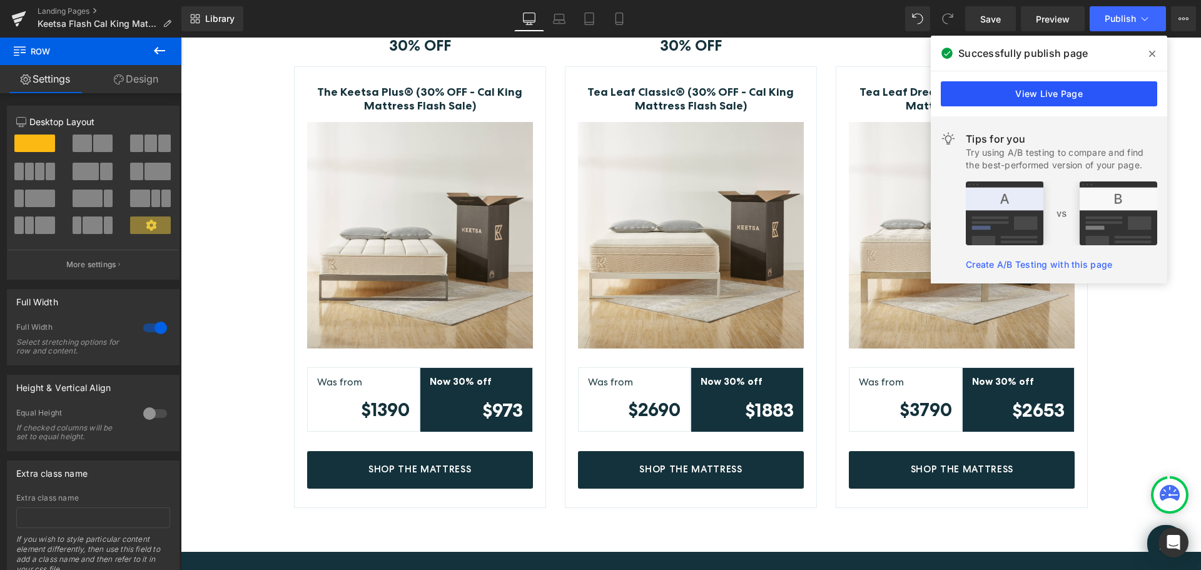
click at [1032, 103] on link "View Live Page" at bounding box center [1049, 93] width 217 height 25
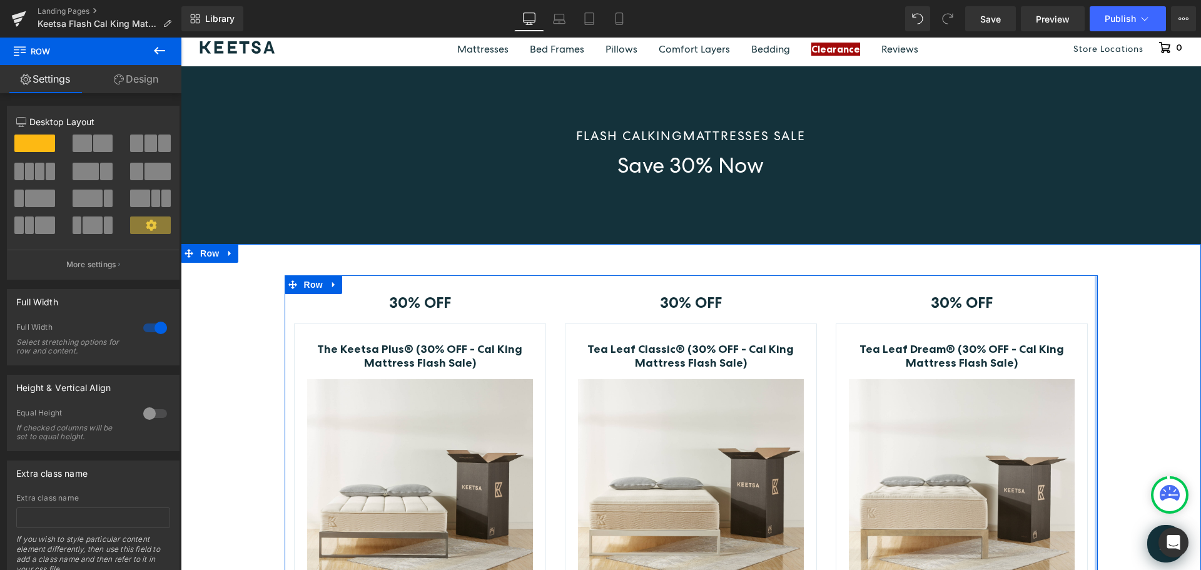
scroll to position [50, 0]
